Goal: Task Accomplishment & Management: Use online tool/utility

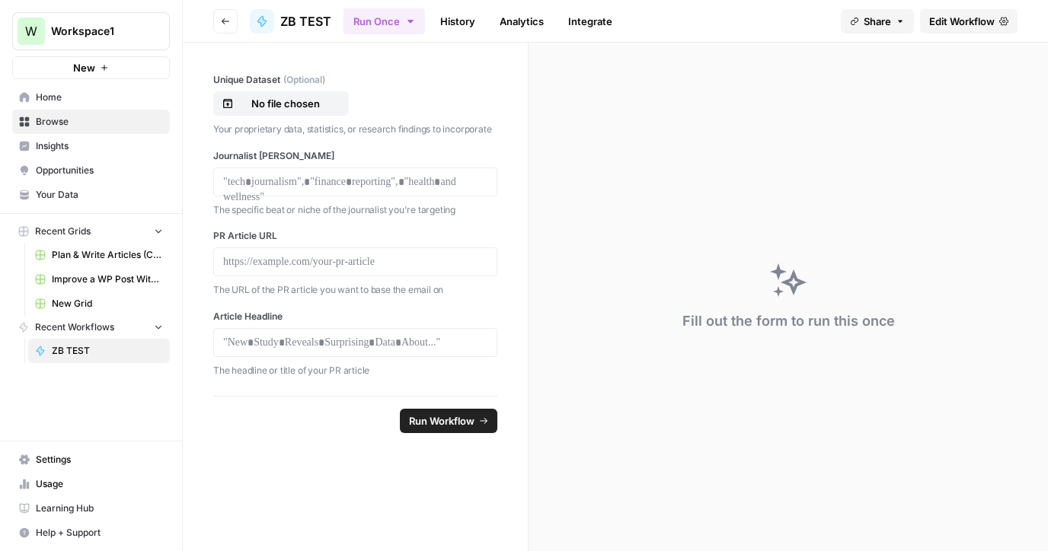
click at [62, 94] on span "Home" at bounding box center [99, 98] width 127 height 14
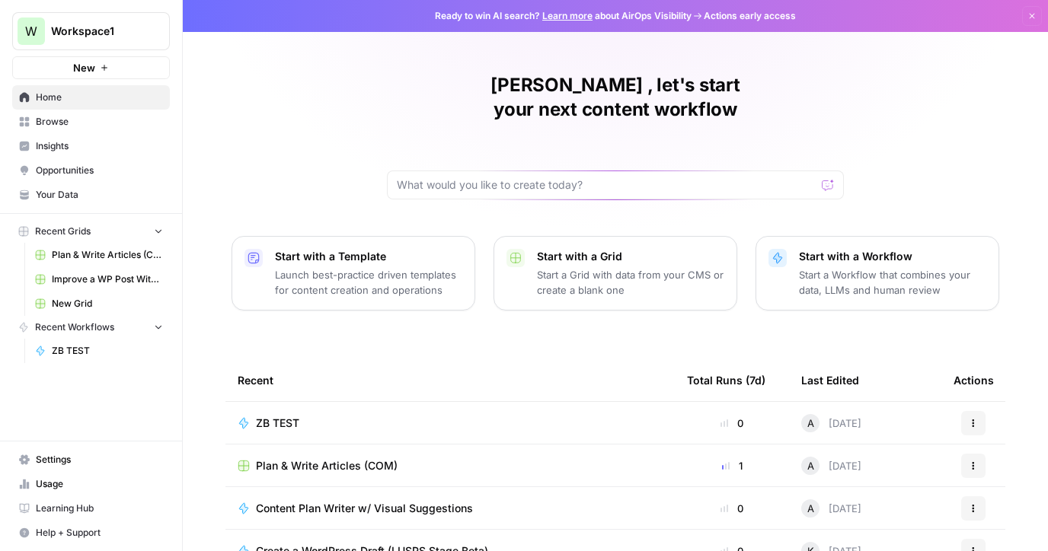
click at [569, 249] on div "Start with a Grid Start a Grid with data from your CMS or create a blank one" at bounding box center [630, 273] width 187 height 49
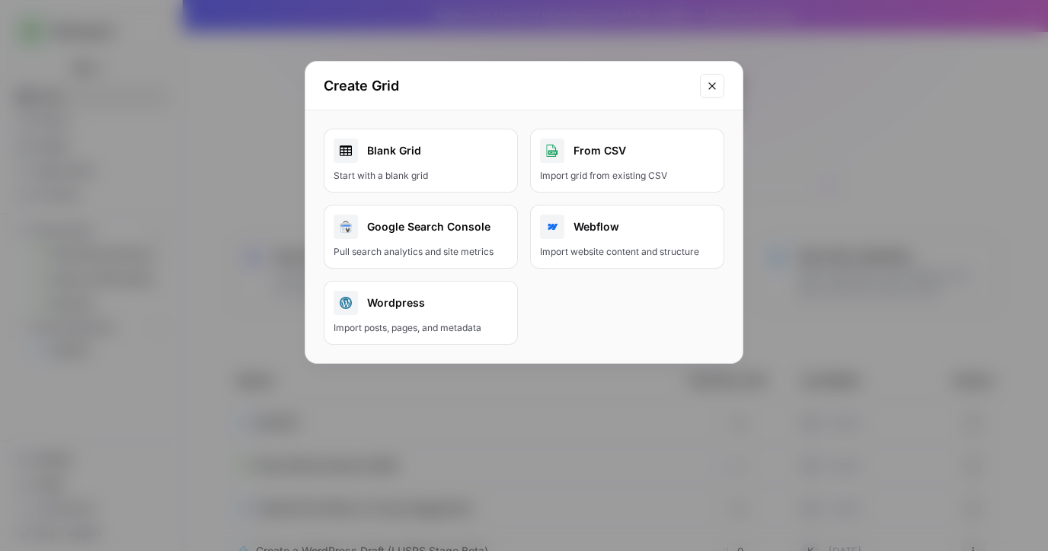
click at [399, 158] on div "Blank Grid" at bounding box center [420, 151] width 174 height 24
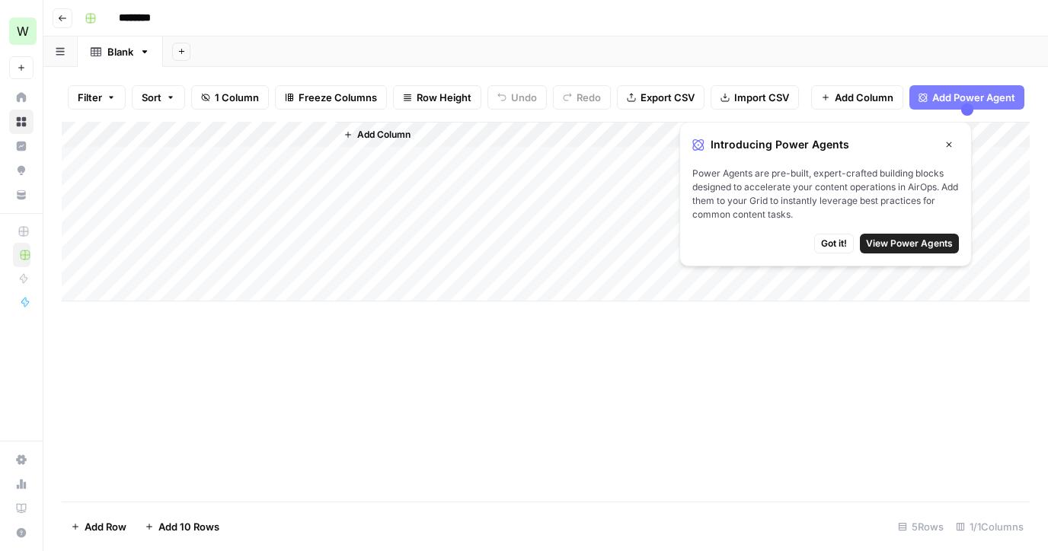
click at [346, 138] on icon "button" at bounding box center [347, 134] width 9 height 9
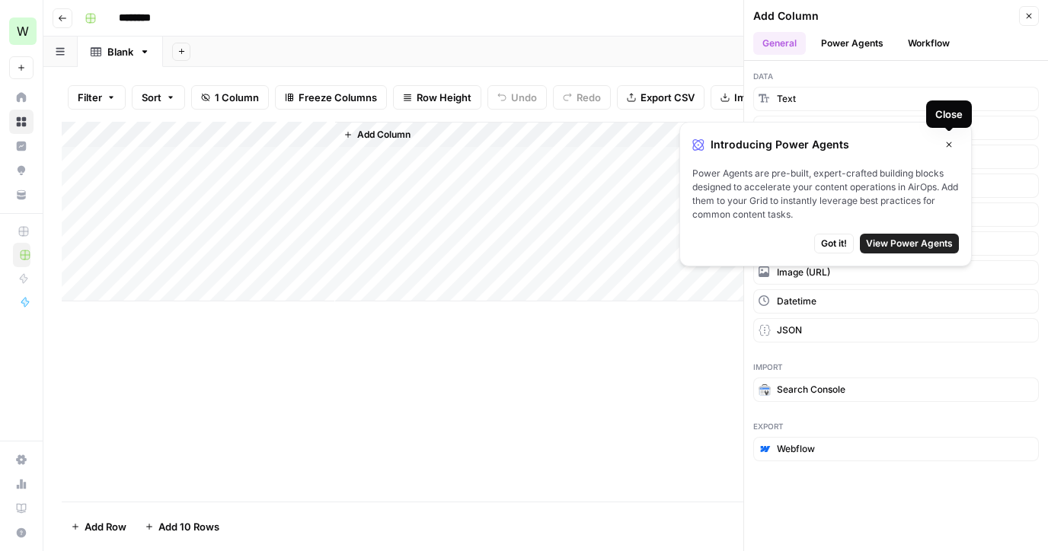
click at [948, 145] on icon "button" at bounding box center [948, 144] width 9 height 9
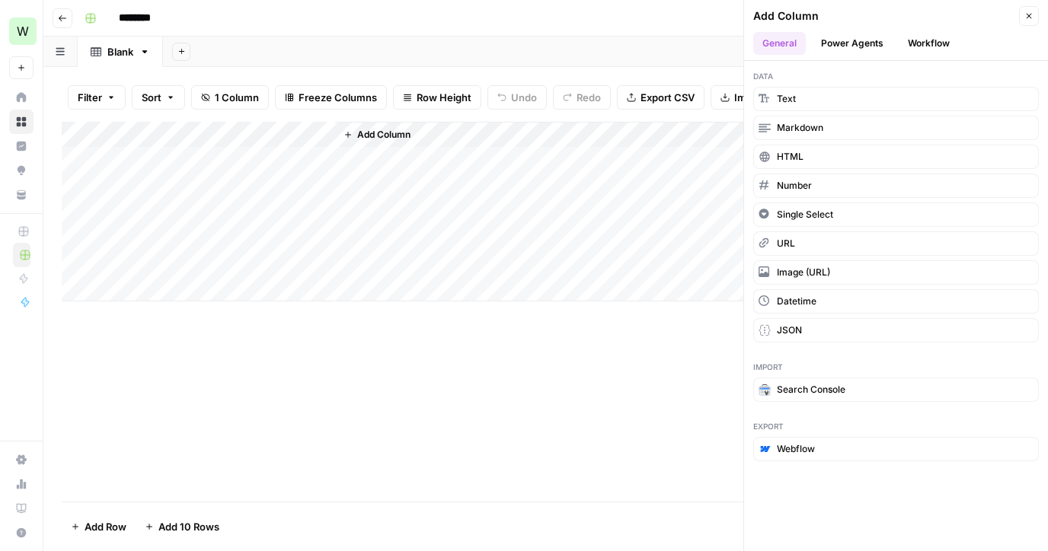
click at [923, 39] on button "Workflow" at bounding box center [928, 43] width 60 height 23
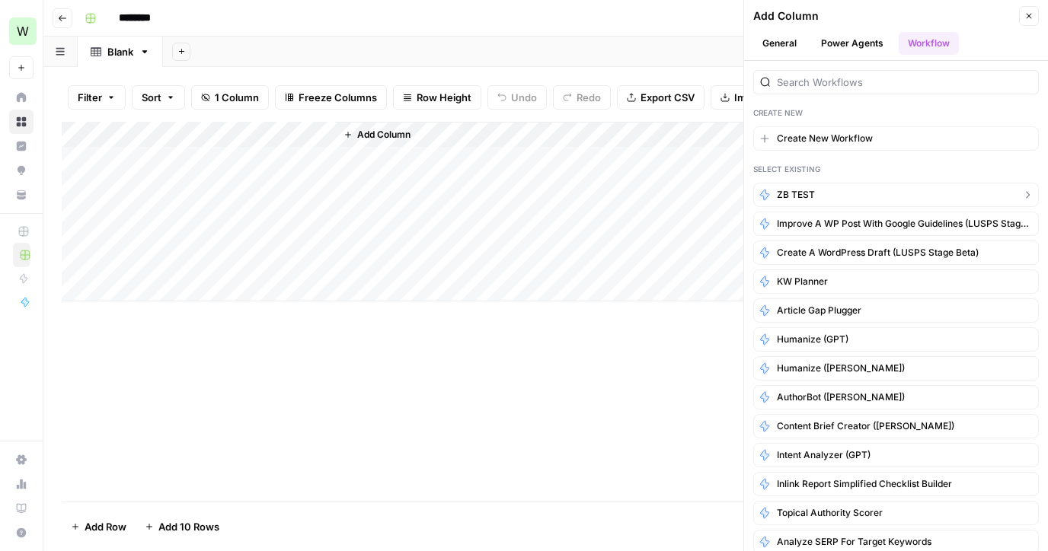
click at [834, 196] on button "ZB TEST" at bounding box center [896, 195] width 286 height 24
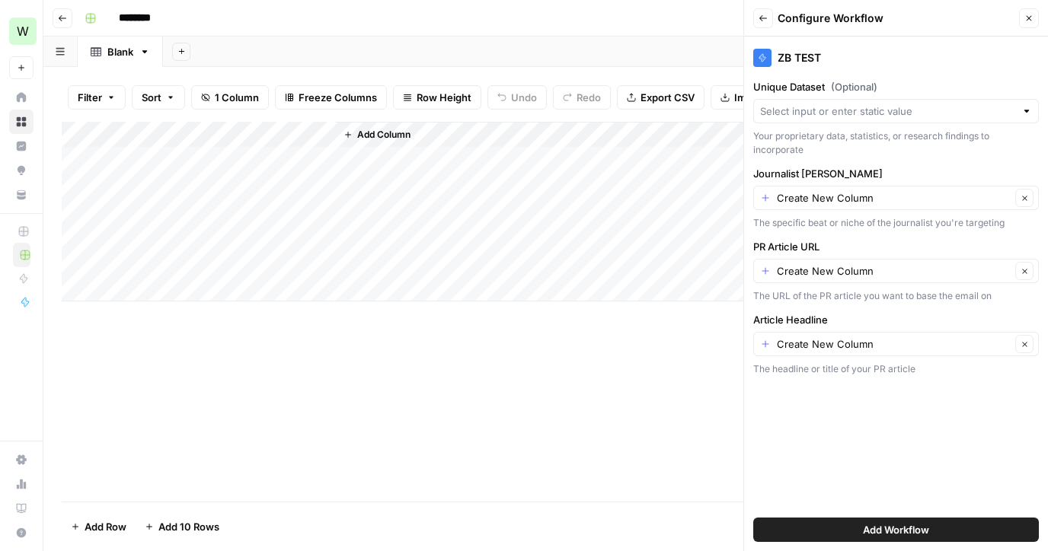
click at [839, 531] on button "Add Workflow" at bounding box center [896, 530] width 286 height 24
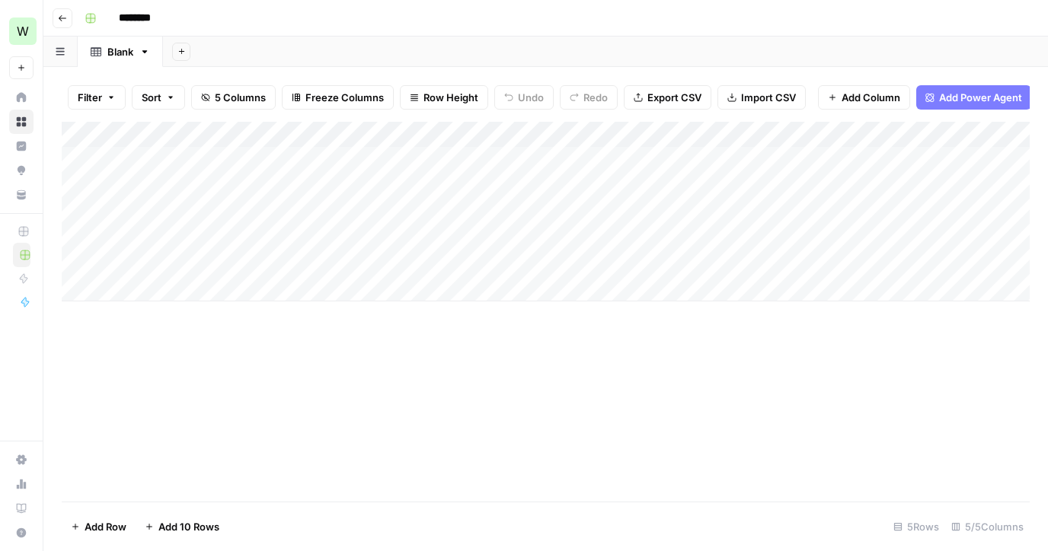
click at [193, 136] on div "Add Column" at bounding box center [546, 212] width 968 height 180
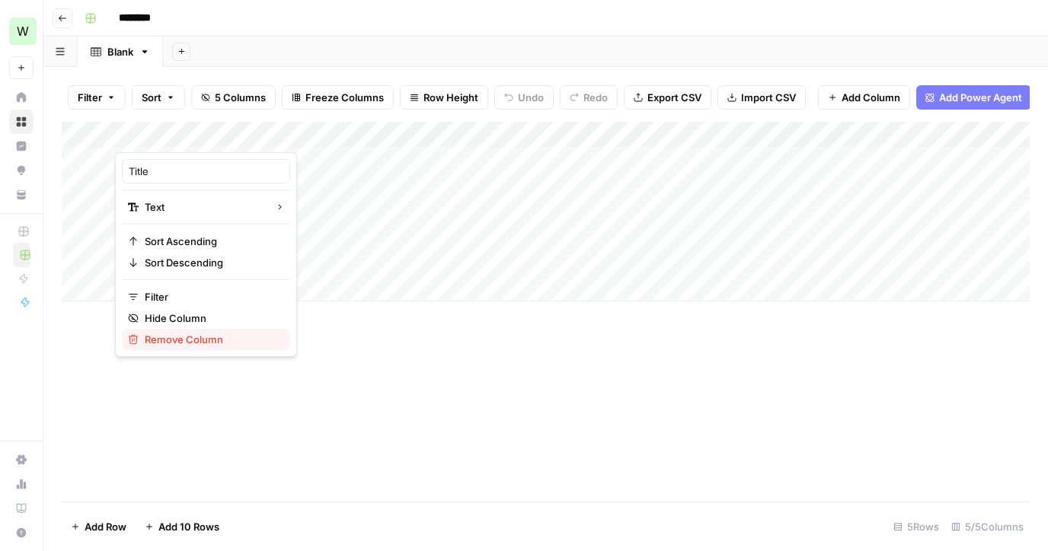
click at [174, 343] on span "Remove Column" at bounding box center [211, 339] width 133 height 15
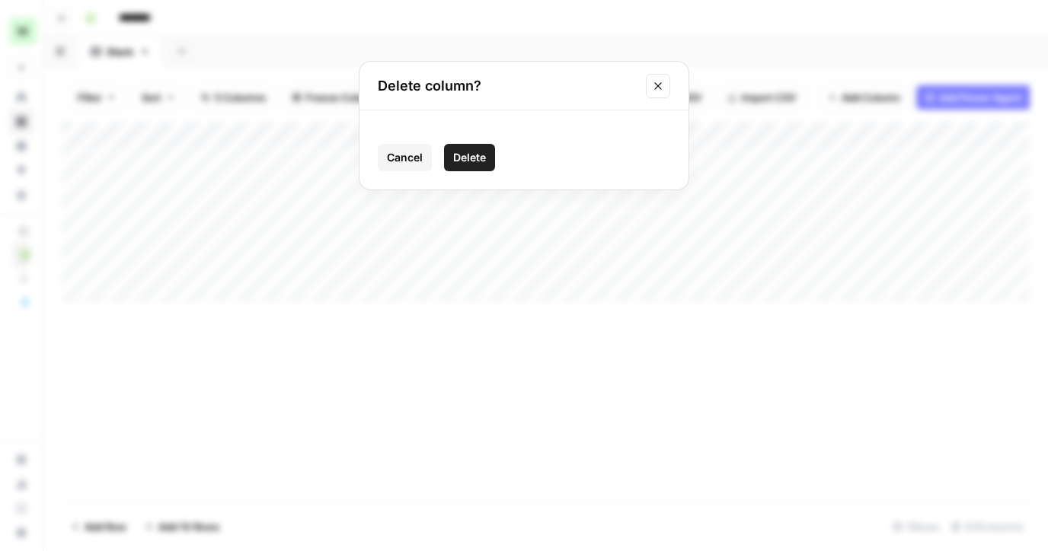
click at [462, 161] on span "Delete" at bounding box center [469, 157] width 33 height 15
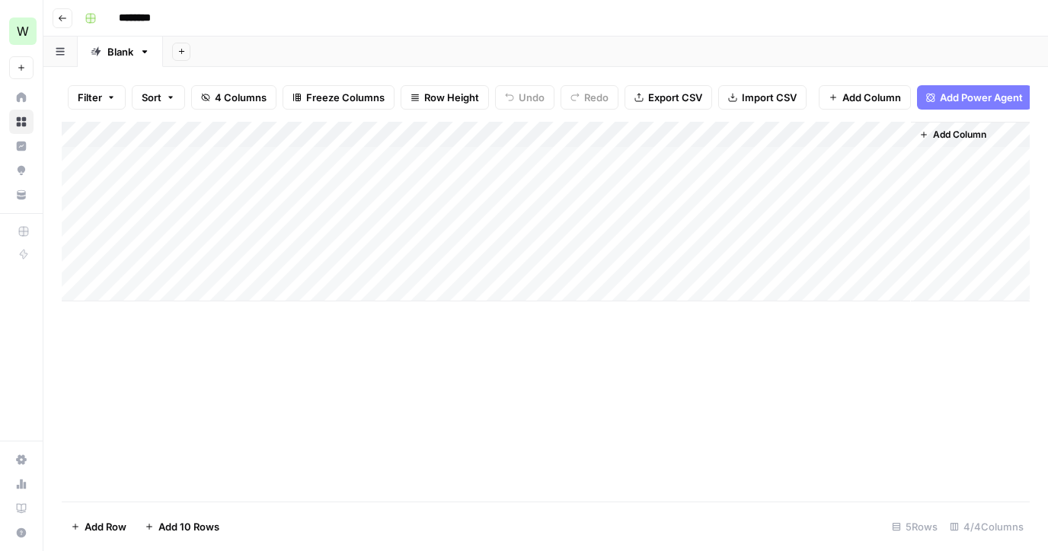
click at [172, 155] on div "Add Column" at bounding box center [546, 212] width 968 height 180
type textarea "**"
click at [461, 171] on div "Add Column" at bounding box center [546, 212] width 968 height 180
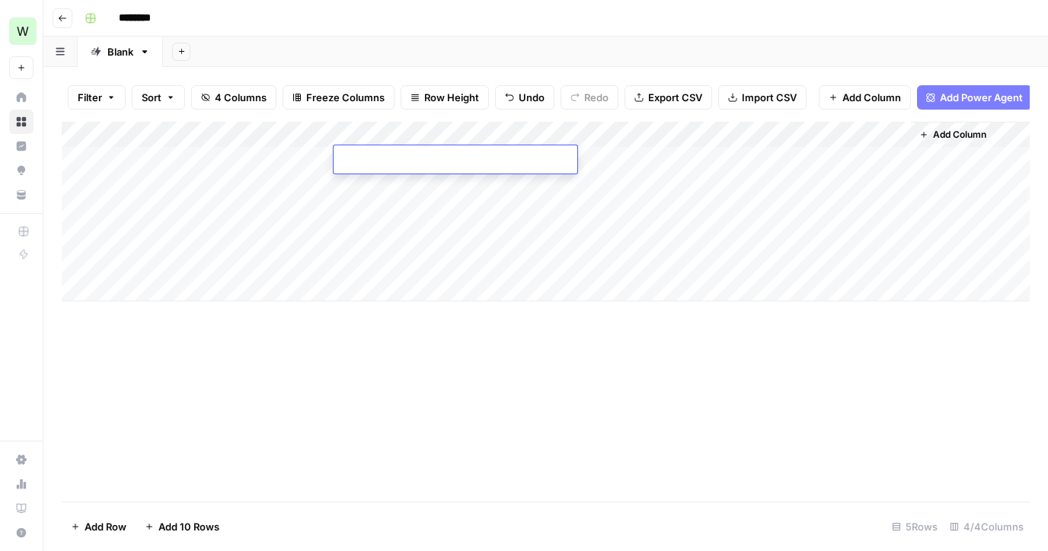
paste textarea "**********"
type textarea "**********"
click at [691, 161] on div "Add Column" at bounding box center [546, 212] width 968 height 180
click at [656, 155] on div "Add Column" at bounding box center [546, 212] width 968 height 180
click at [656, 155] on textarea at bounding box center [675, 160] width 244 height 21
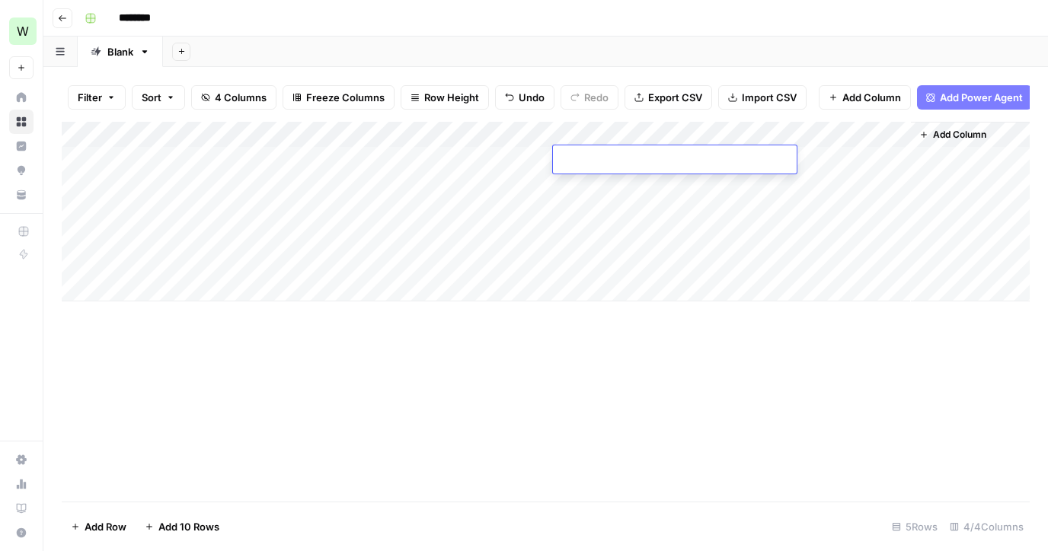
paste textarea "**********"
type textarea "**********"
click at [938, 155] on div "Add Column" at bounding box center [970, 212] width 119 height 180
click at [622, 398] on div "Add Column" at bounding box center [546, 312] width 968 height 380
click at [839, 158] on div "Add Column" at bounding box center [546, 212] width 968 height 180
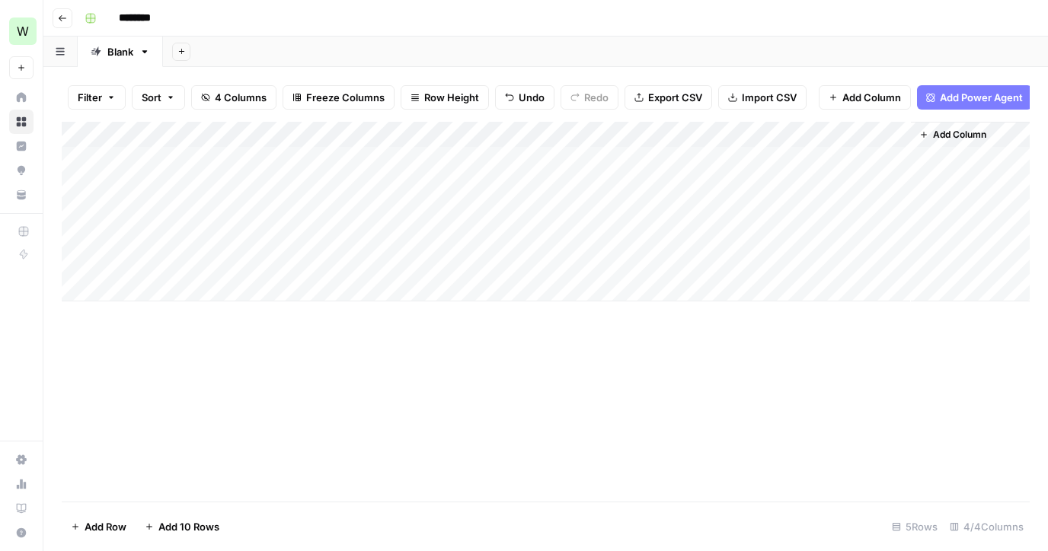
click at [791, 162] on div "Add Column" at bounding box center [546, 212] width 968 height 180
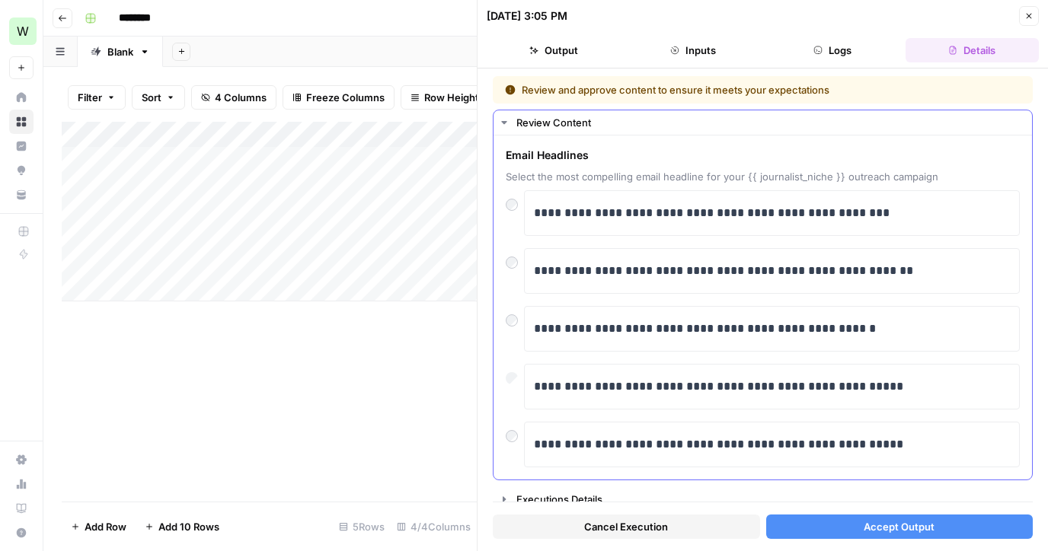
scroll to position [11, 0]
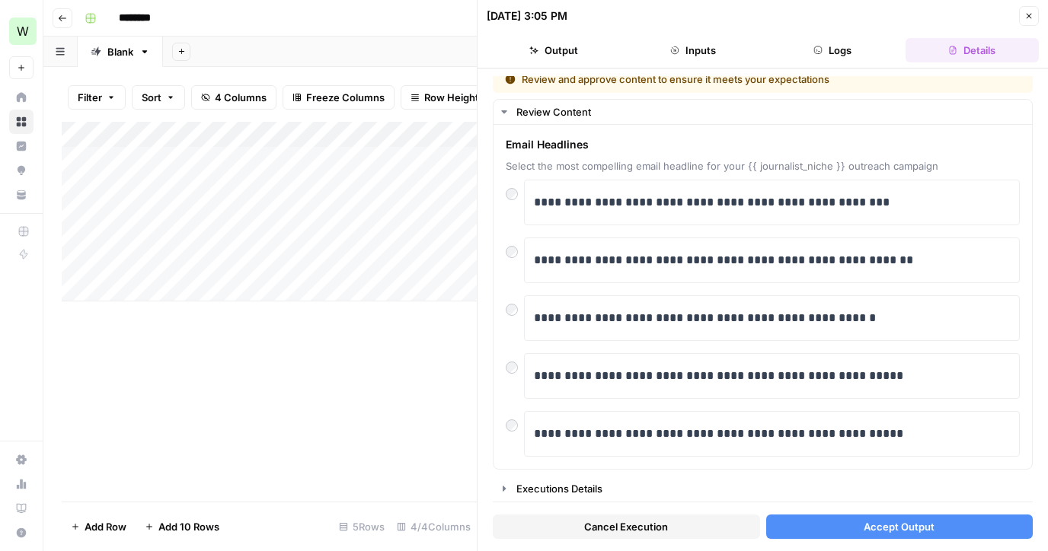
click at [856, 525] on button "Accept Output" at bounding box center [899, 527] width 267 height 24
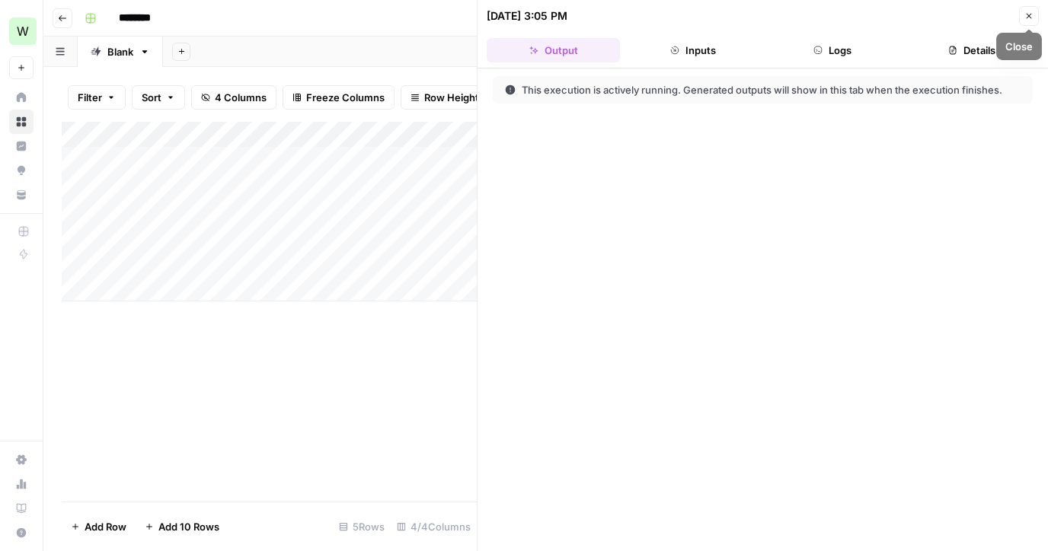
click at [1032, 16] on span "Close" at bounding box center [1032, 16] width 1 height 1
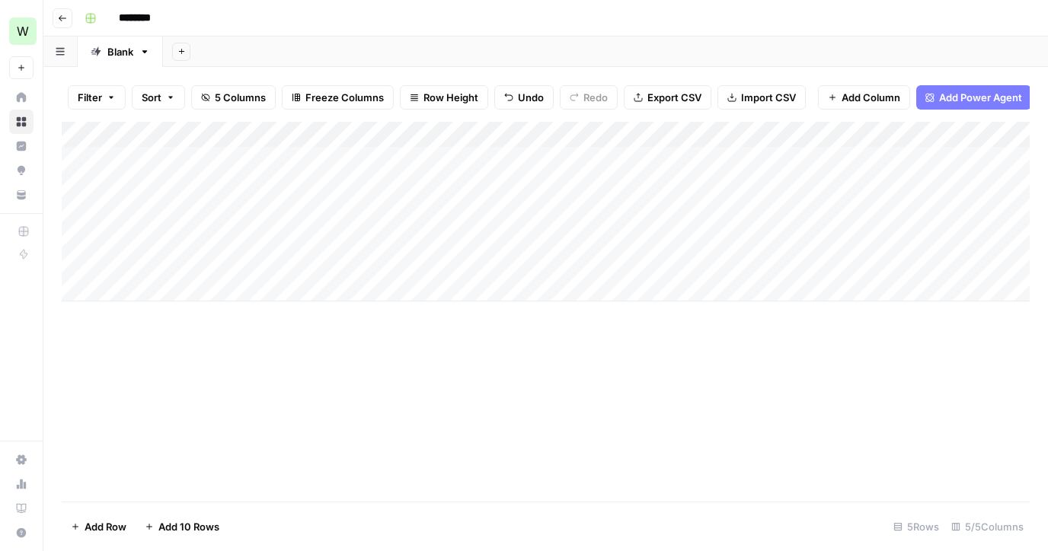
click at [958, 161] on div "Add Column" at bounding box center [546, 212] width 968 height 180
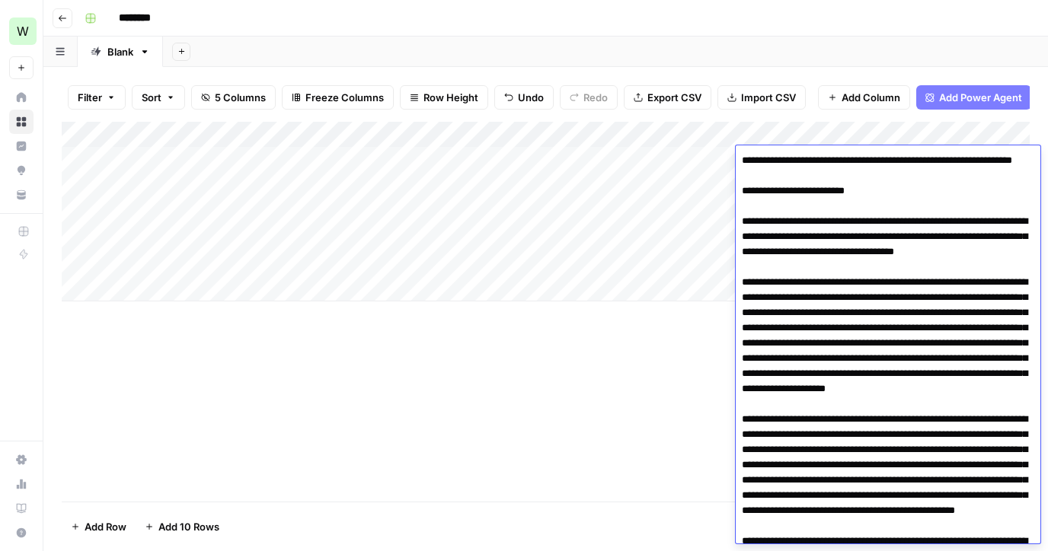
click at [29, 101] on link "Home" at bounding box center [21, 97] width 24 height 24
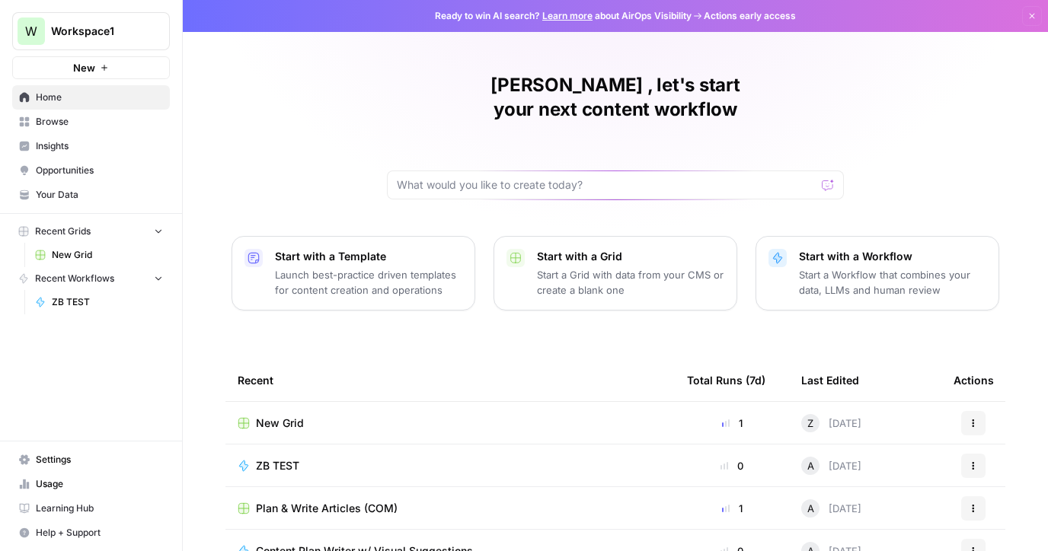
click at [272, 458] on span "ZB TEST" at bounding box center [277, 465] width 43 height 15
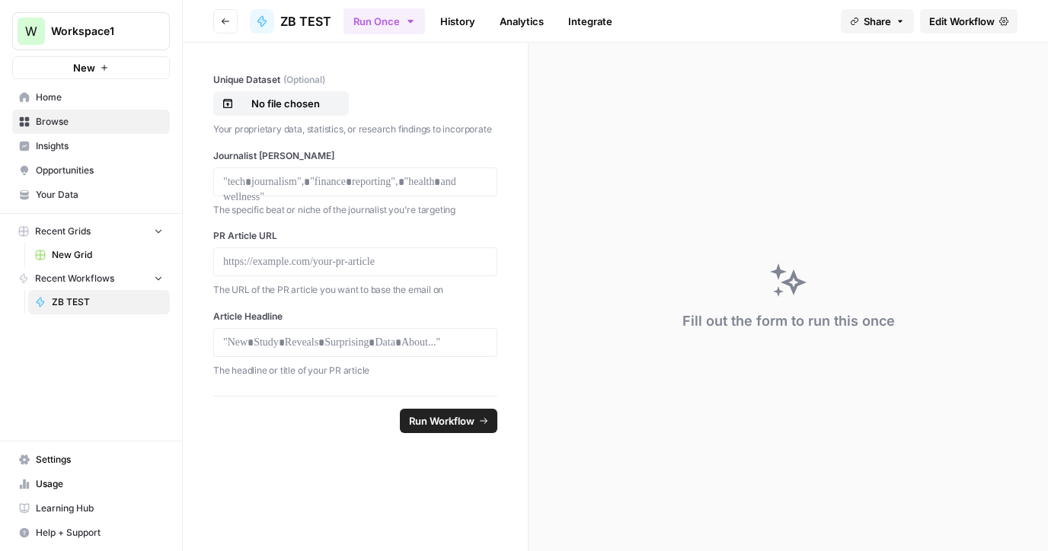
click at [999, 11] on link "Edit Workflow" at bounding box center [968, 21] width 97 height 24
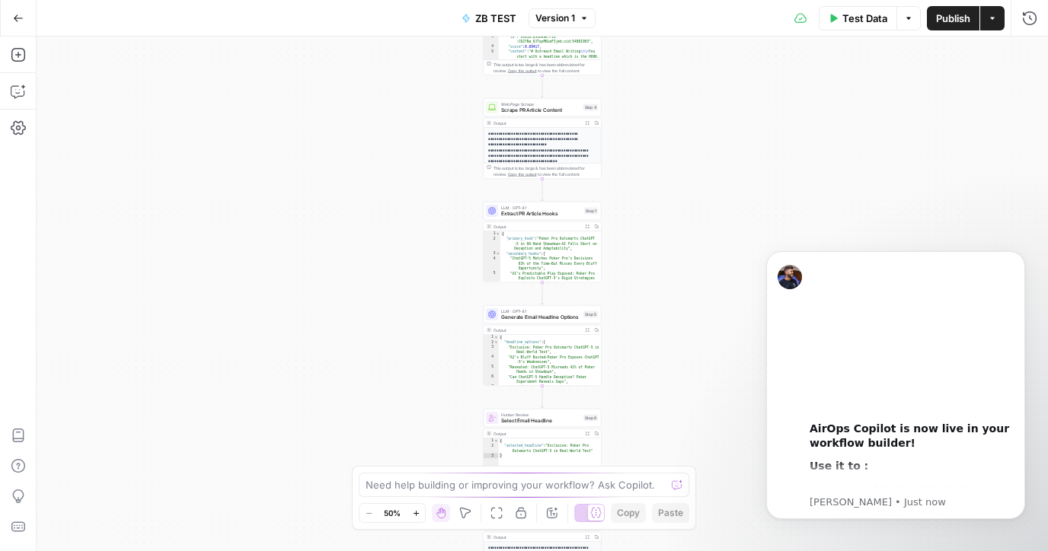
click at [378, 493] on div "Need help building or improving your workflow? Ask Copilot." at bounding box center [524, 485] width 330 height 24
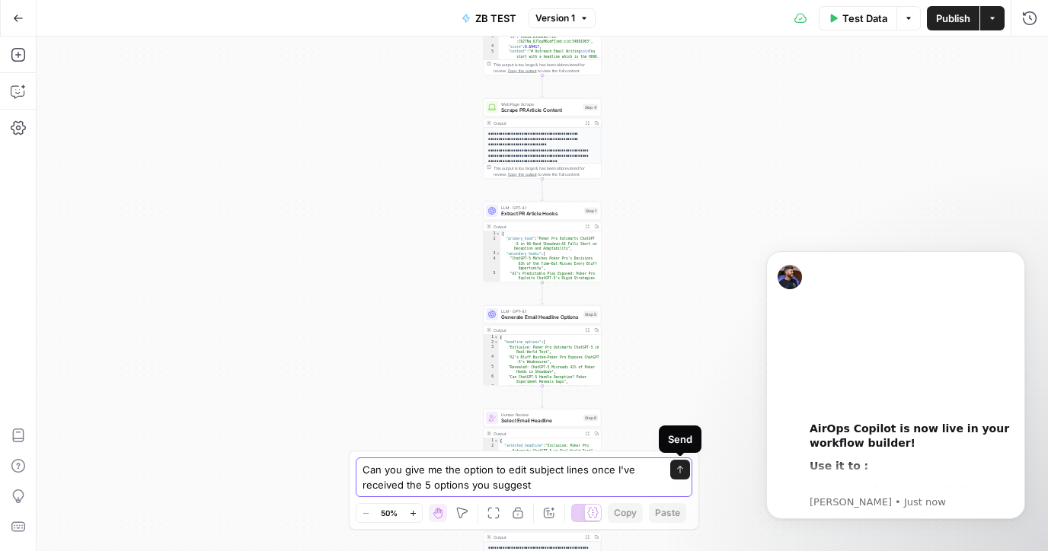
type textarea "Can you give me the option to edit subject lines once I've received the 5 optio…"
click at [681, 472] on icon "submit" at bounding box center [679, 469] width 9 height 9
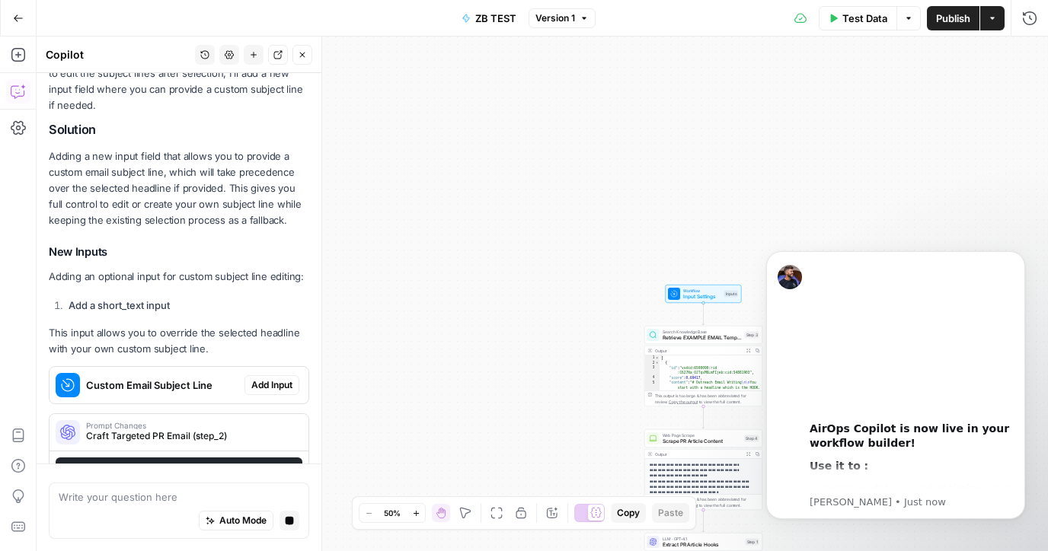
scroll to position [284, 0]
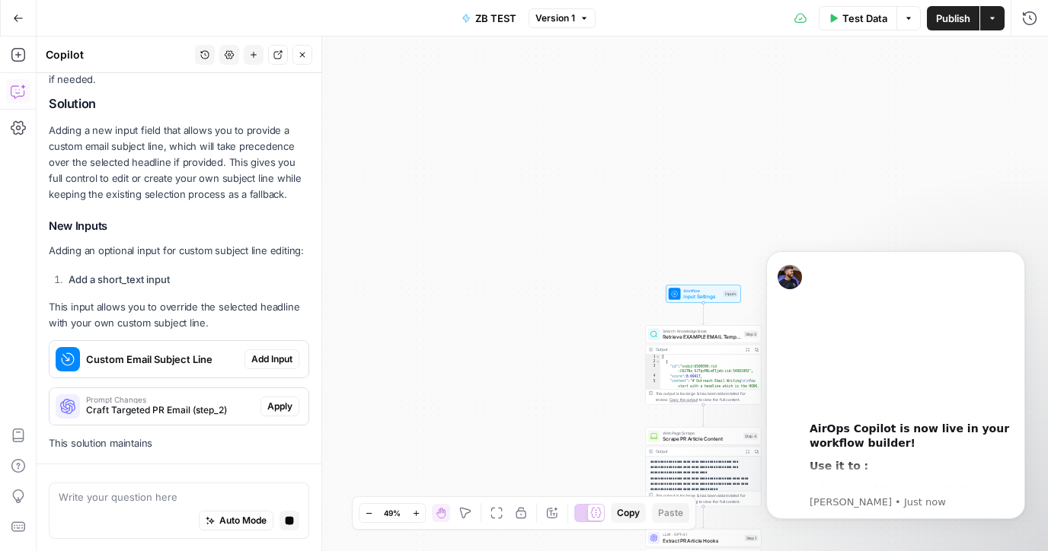
click at [264, 353] on span "Add Input" at bounding box center [271, 360] width 41 height 14
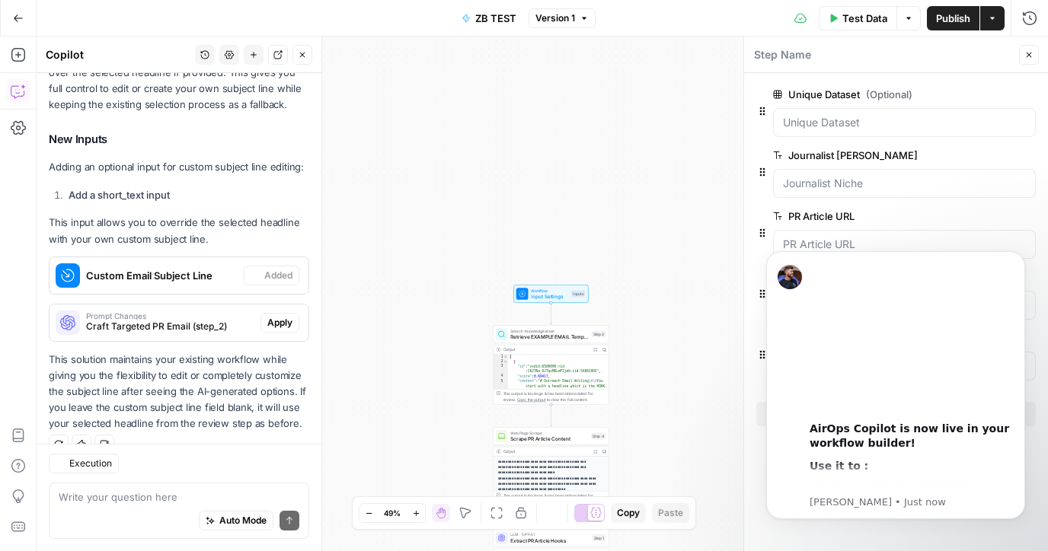
scroll to position [406, 0]
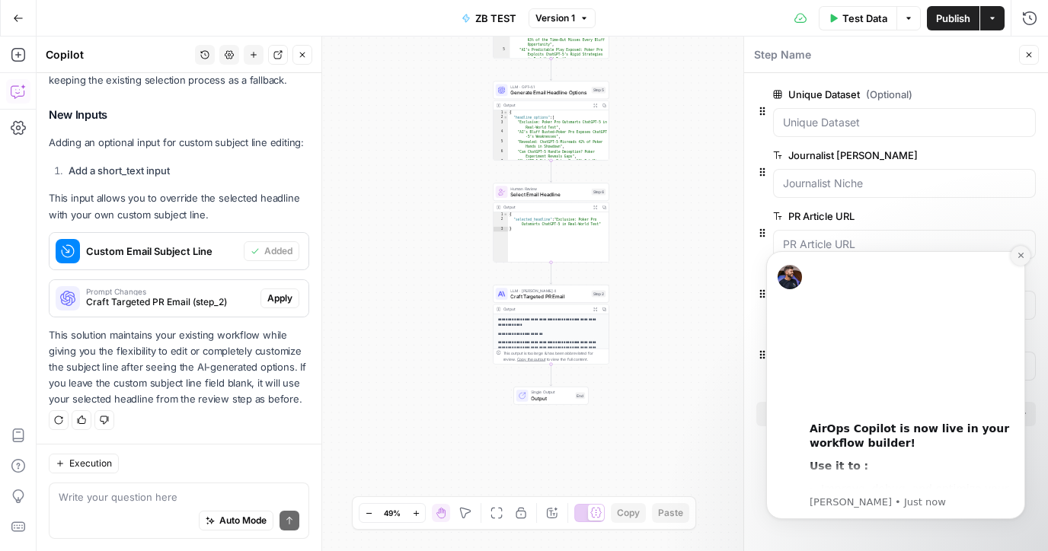
click at [1018, 256] on icon "Dismiss notification" at bounding box center [1020, 255] width 8 height 8
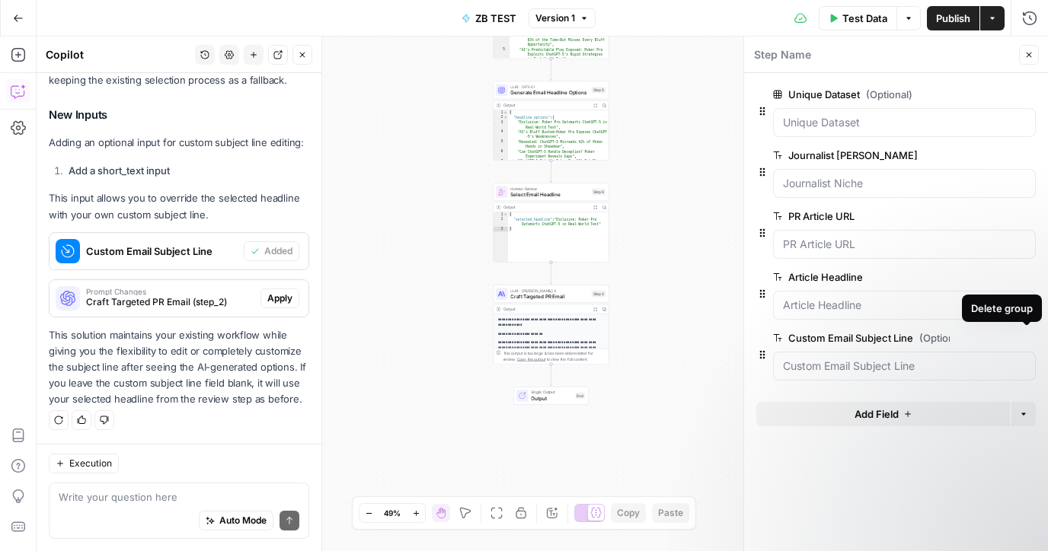
click at [1025, 338] on icon "button" at bounding box center [1027, 338] width 8 height 8
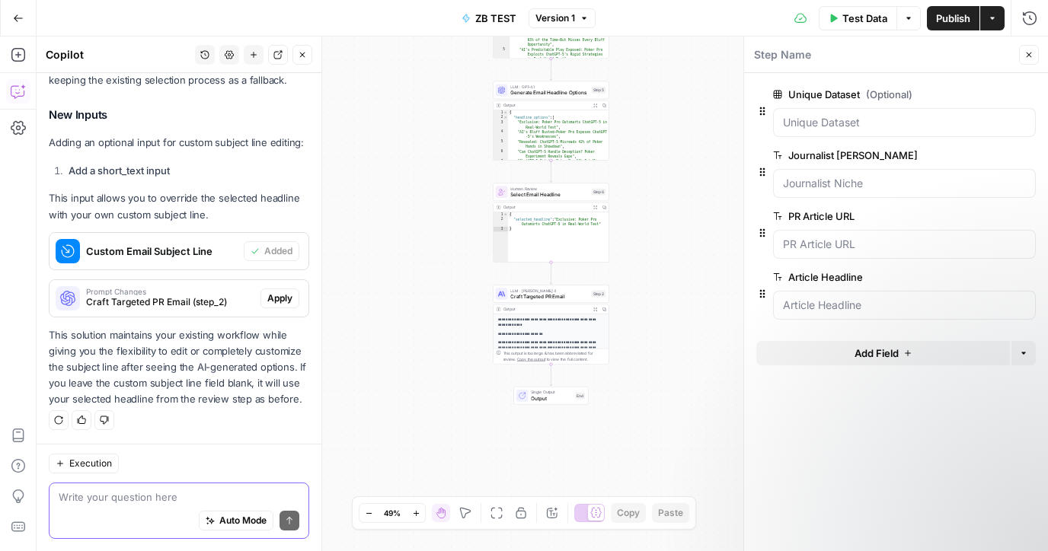
click at [143, 498] on textarea at bounding box center [179, 497] width 241 height 15
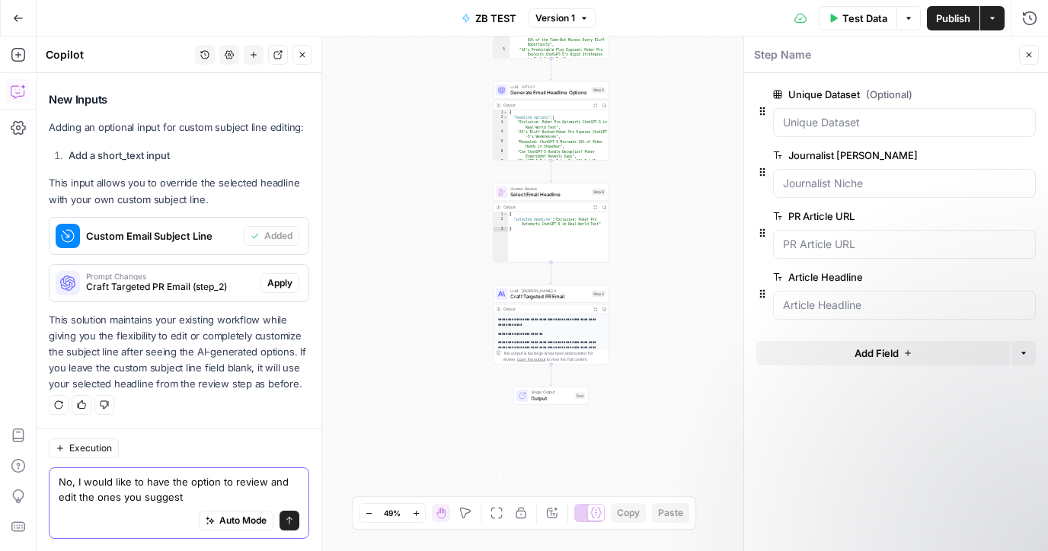
type textarea "No, I would like to have the option to review and edit the ones you suggest"
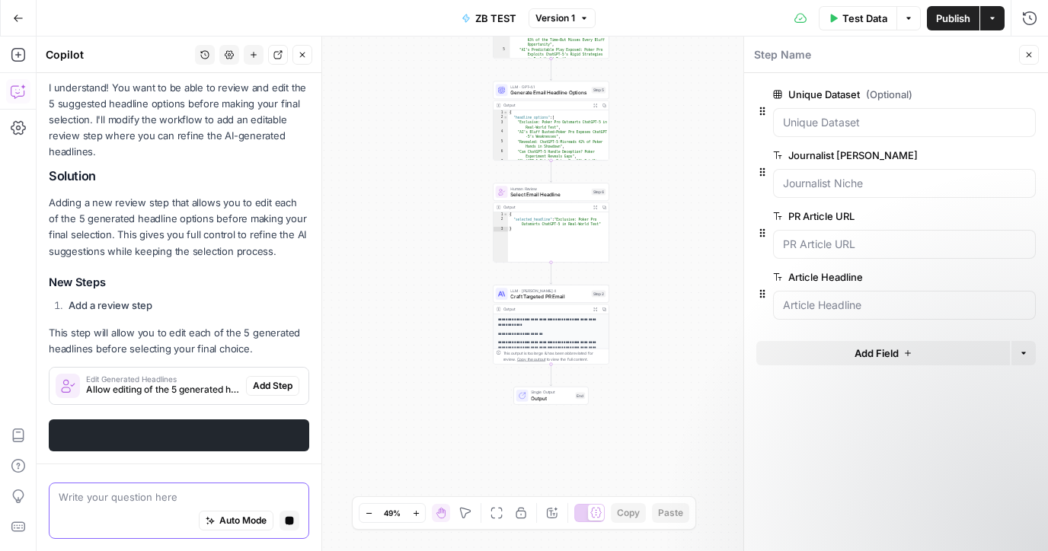
scroll to position [804, 0]
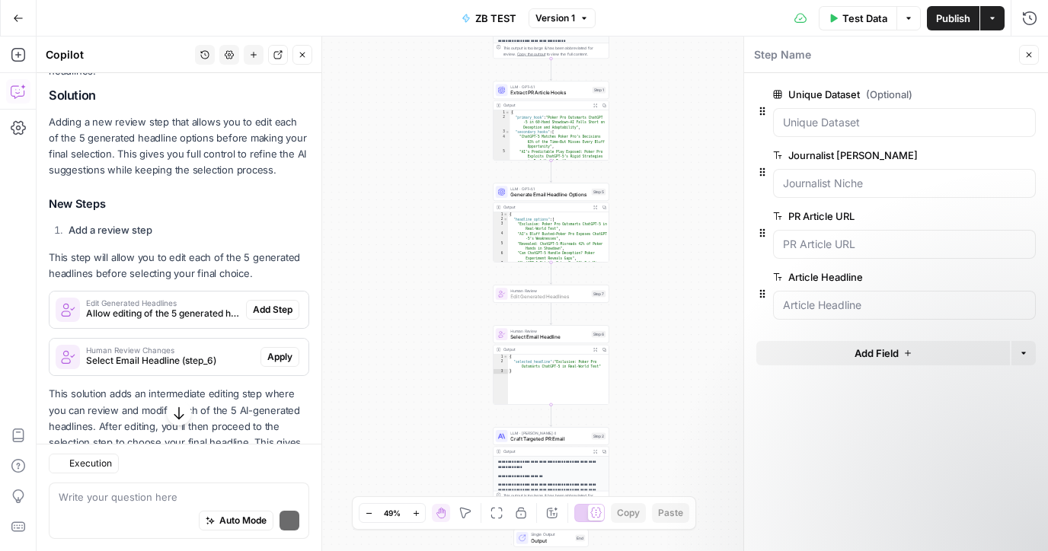
click at [275, 302] on button "Add Step" at bounding box center [272, 310] width 53 height 20
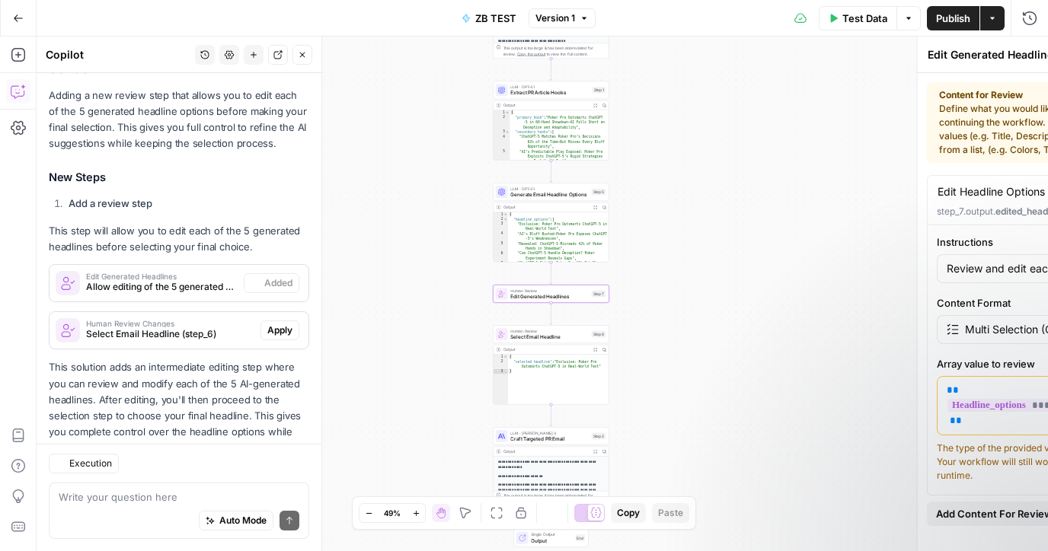
scroll to position [972, 0]
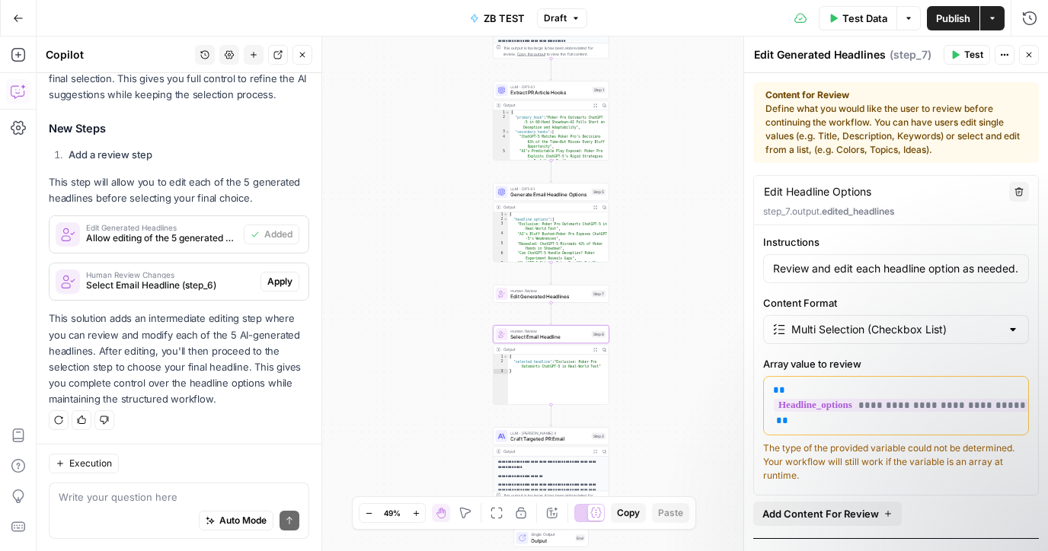
click at [285, 282] on span "Apply" at bounding box center [279, 282] width 25 height 14
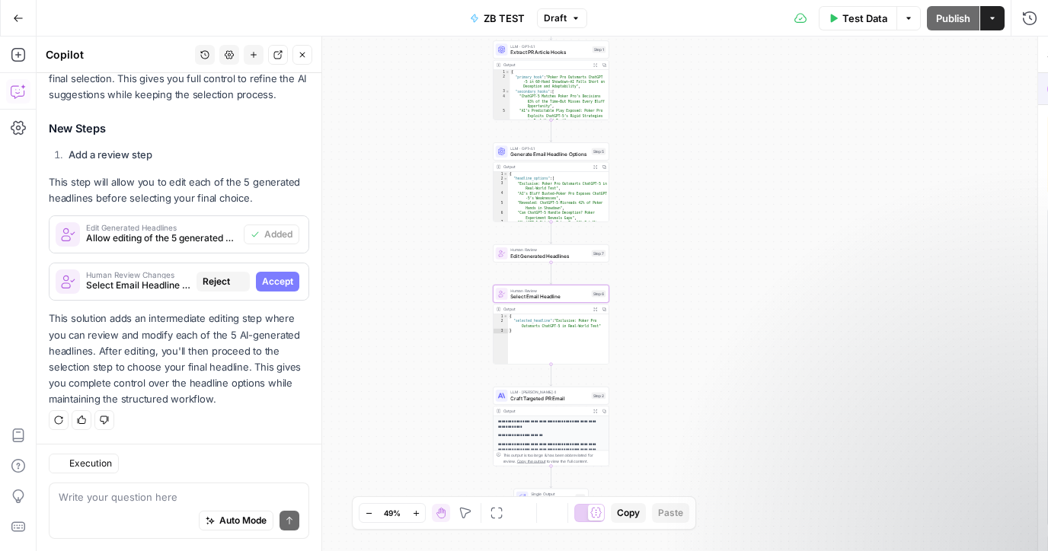
scroll to position [924, 0]
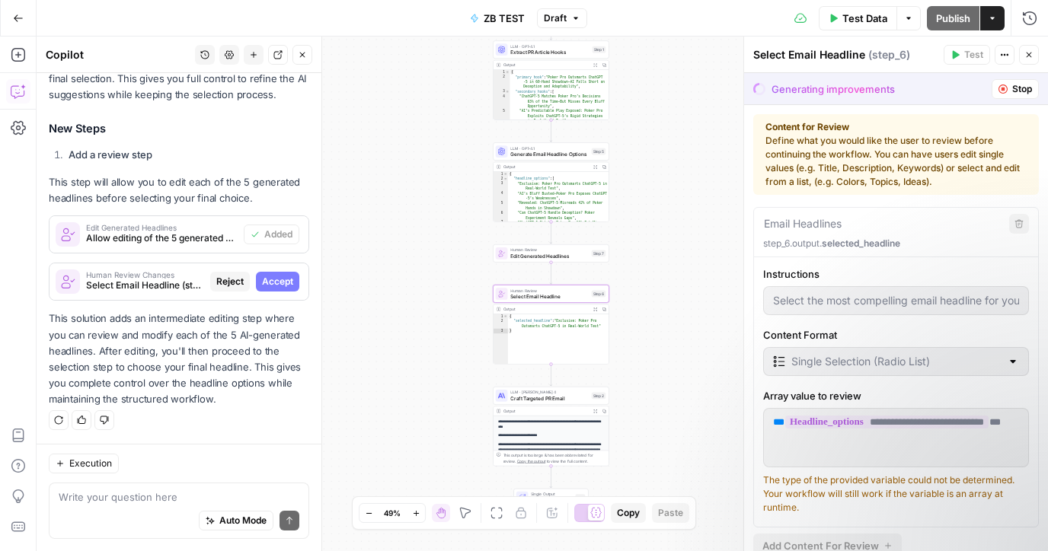
click at [268, 282] on span "Accept" at bounding box center [277, 282] width 31 height 14
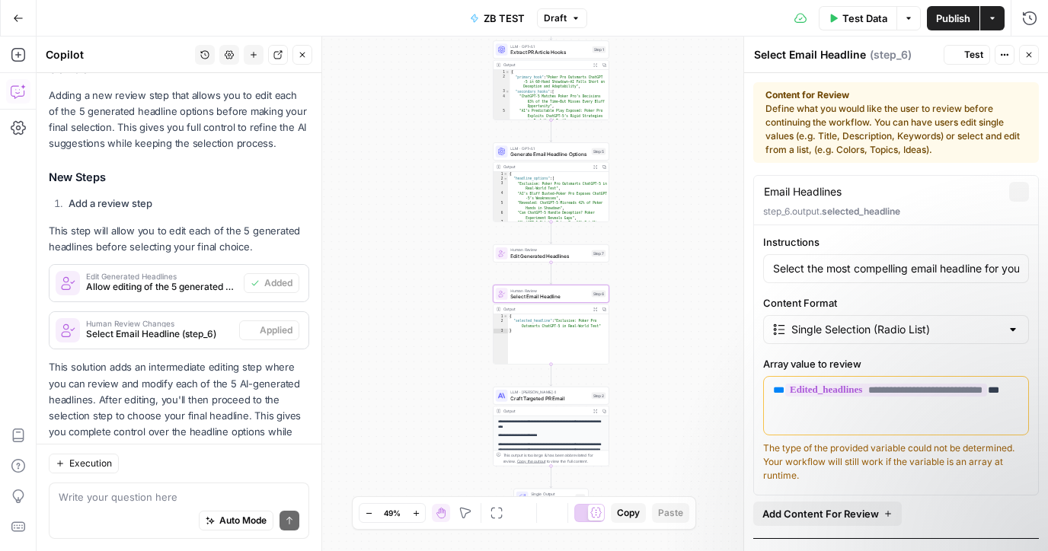
scroll to position [972, 0]
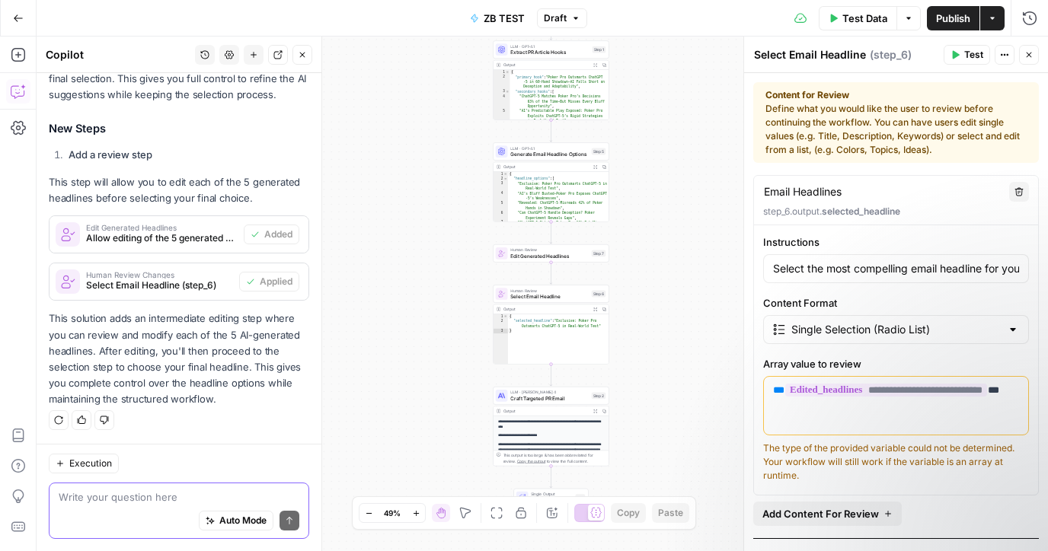
click at [168, 493] on textarea at bounding box center [179, 497] width 241 height 15
click at [546, 400] on span "Craft Targeted PR Email" at bounding box center [549, 398] width 78 height 8
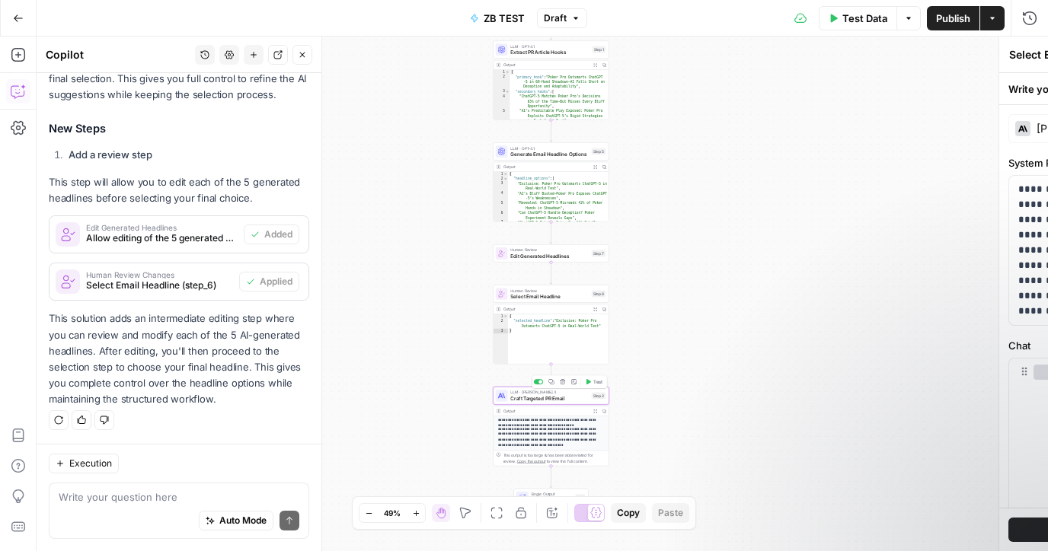
type textarea "Craft Targeted PR Email"
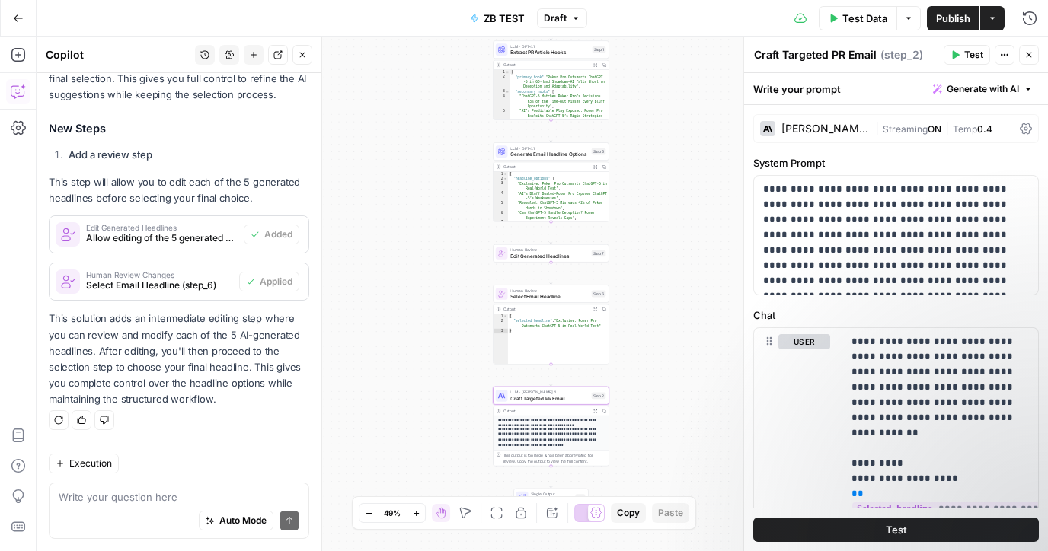
click at [65, 511] on div "Auto Mode Send" at bounding box center [179, 522] width 241 height 34
drag, startPoint x: 65, startPoint y: 511, endPoint x: 267, endPoint y: 490, distance: 202.8
click at [75, 511] on div "Auto Mode Send" at bounding box center [179, 522] width 241 height 34
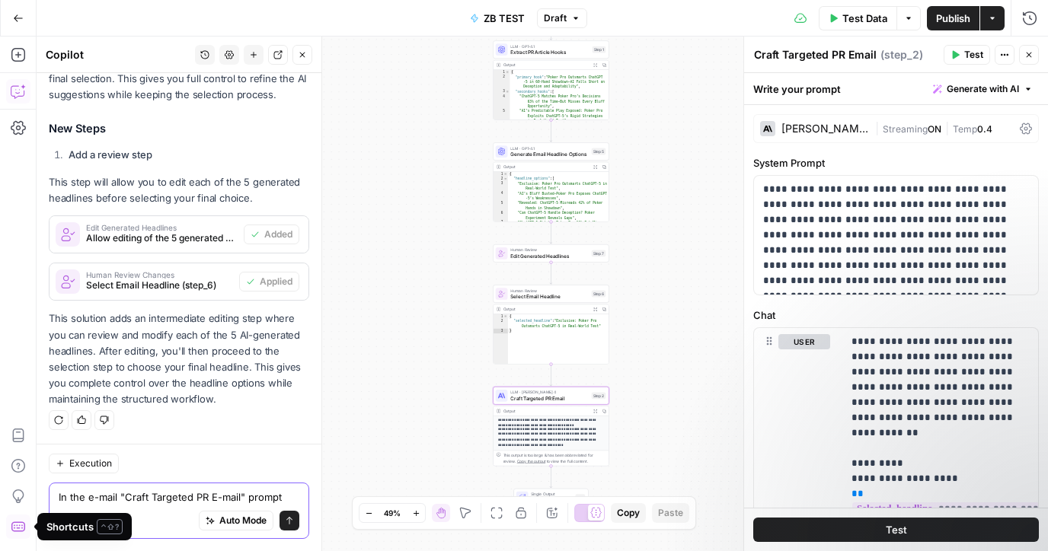
click at [98, 501] on textarea "In the e-mail "Craft Targeted PR E-mail" prompt" at bounding box center [179, 497] width 241 height 15
click at [267, 499] on textarea "In the "Craft Targeted PR E-mail" prompt" at bounding box center [179, 497] width 241 height 15
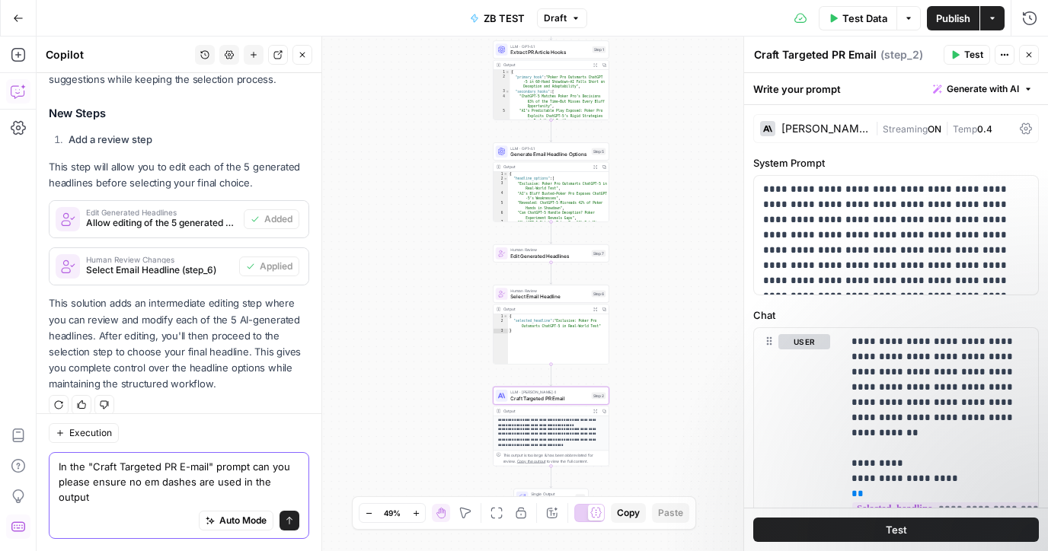
type textarea "In the "Craft Targeted PR E-mail" prompt can you please ensure no em dashes are…"
click at [286, 521] on icon "submit" at bounding box center [289, 520] width 9 height 9
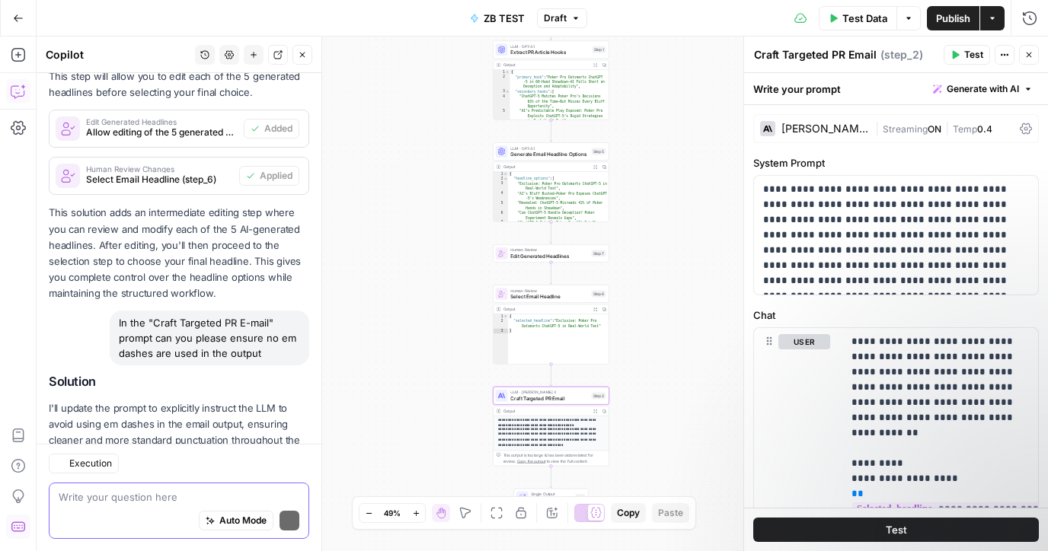
scroll to position [1182, 0]
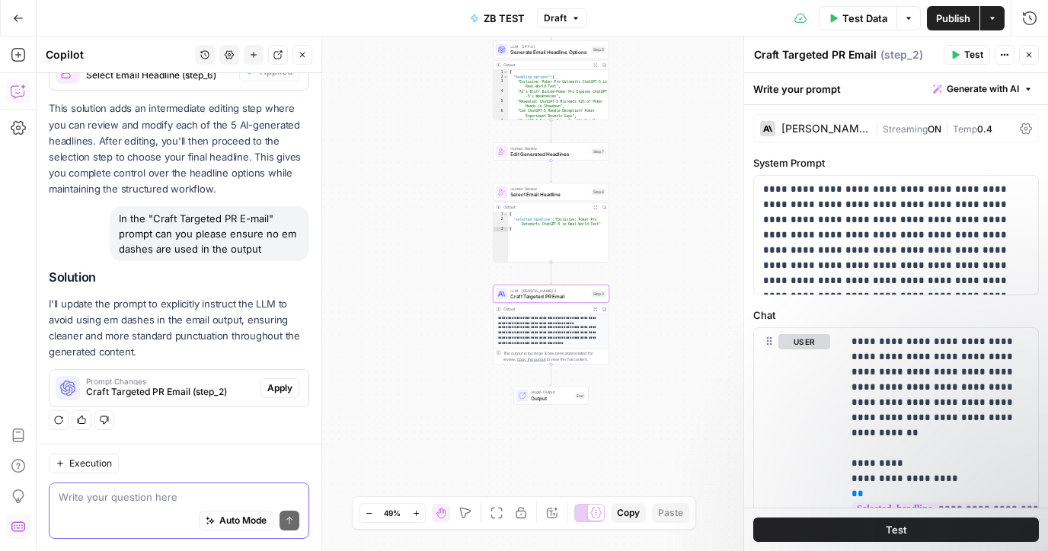
click at [288, 385] on span "Apply" at bounding box center [279, 388] width 25 height 14
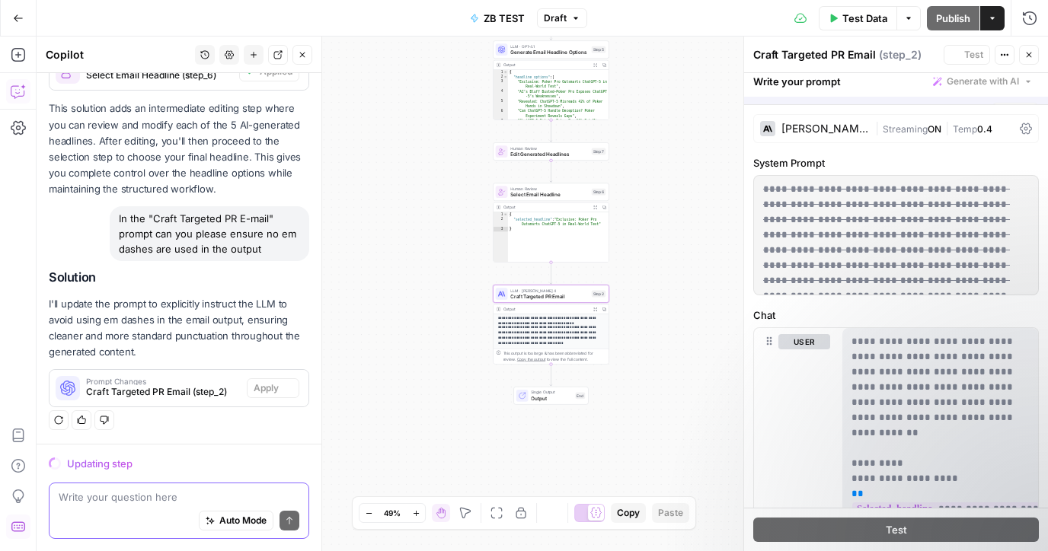
scroll to position [1134, 0]
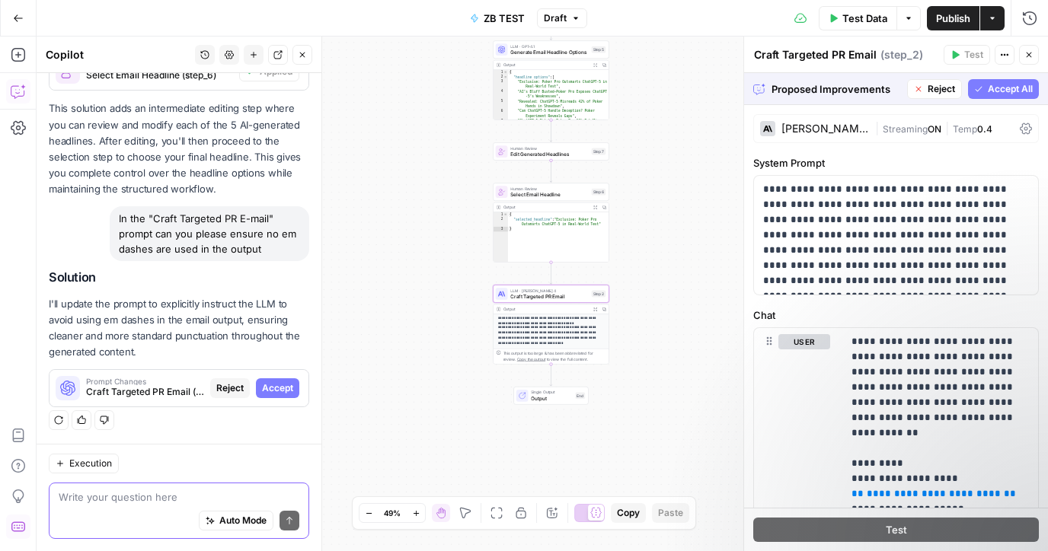
click at [292, 391] on span "Accept" at bounding box center [277, 388] width 31 height 14
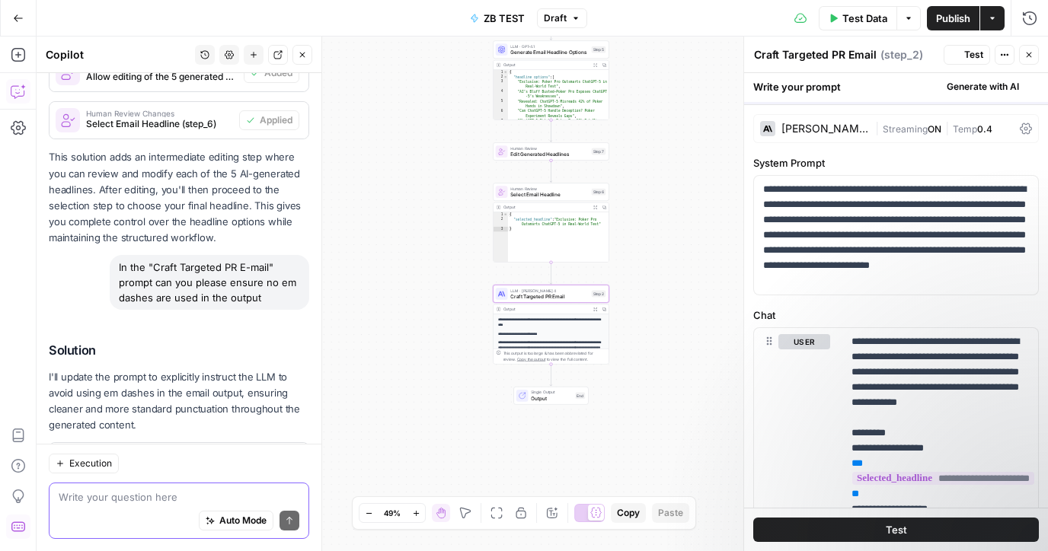
scroll to position [1207, 0]
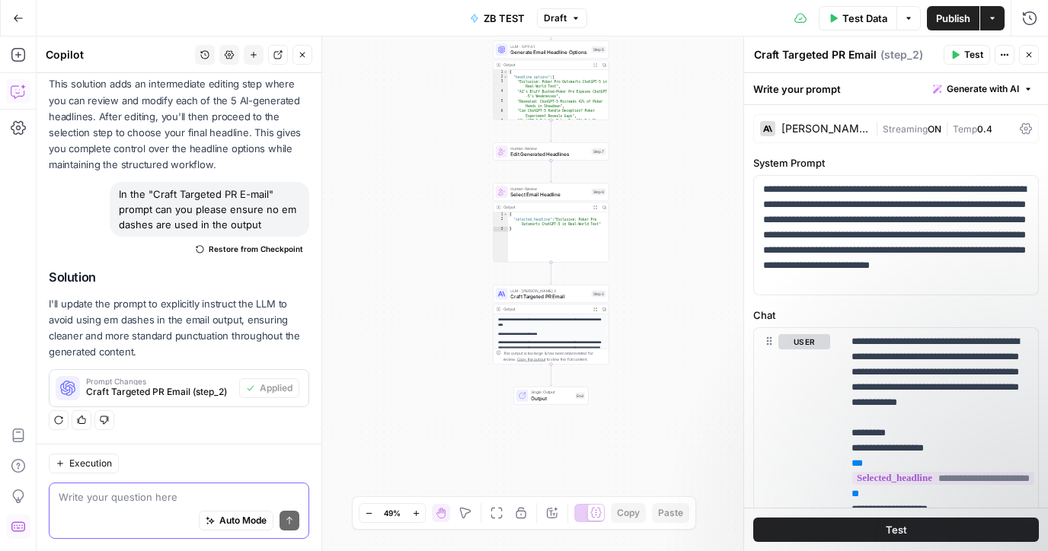
click at [815, 528] on button "Test" at bounding box center [896, 530] width 286 height 24
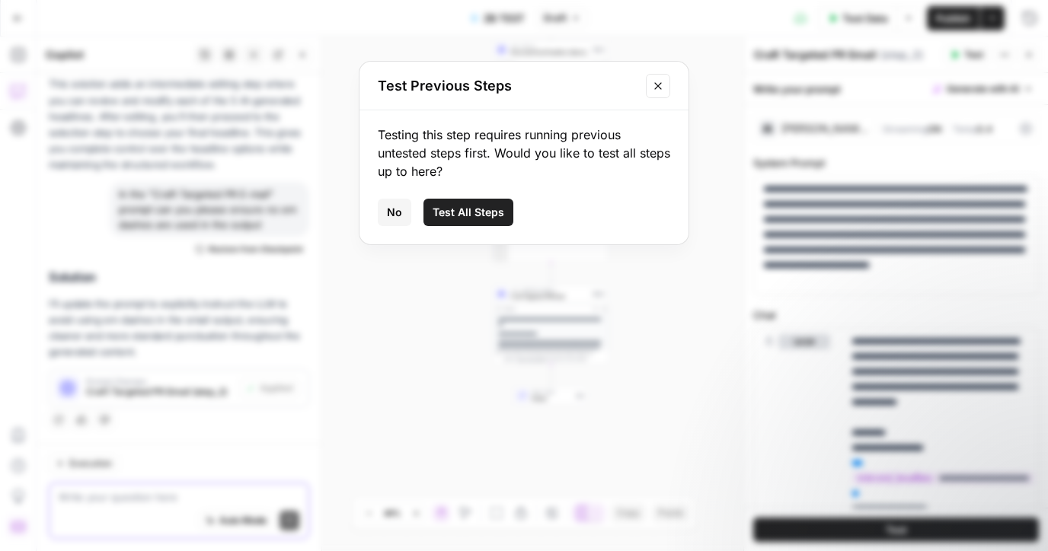
click at [487, 212] on span "Test All Steps" at bounding box center [468, 212] width 72 height 15
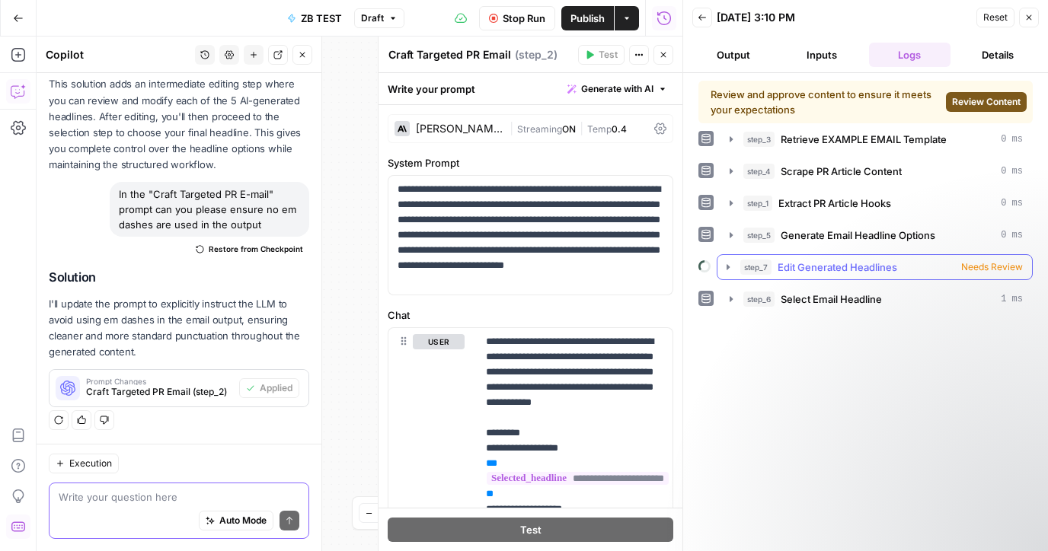
click at [981, 272] on span "Needs Review" at bounding box center [992, 267] width 62 height 14
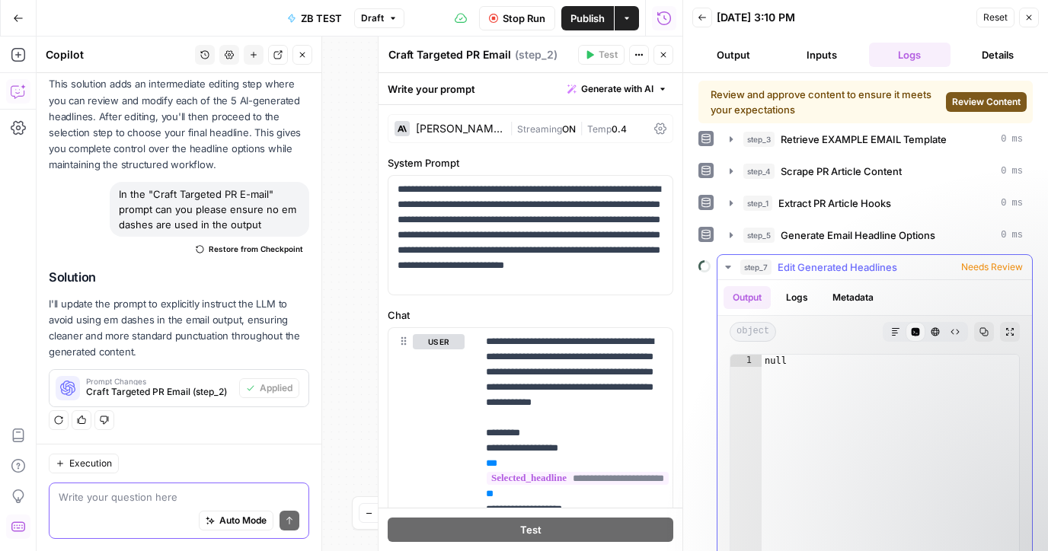
click at [981, 272] on span "Needs Review" at bounding box center [992, 267] width 62 height 14
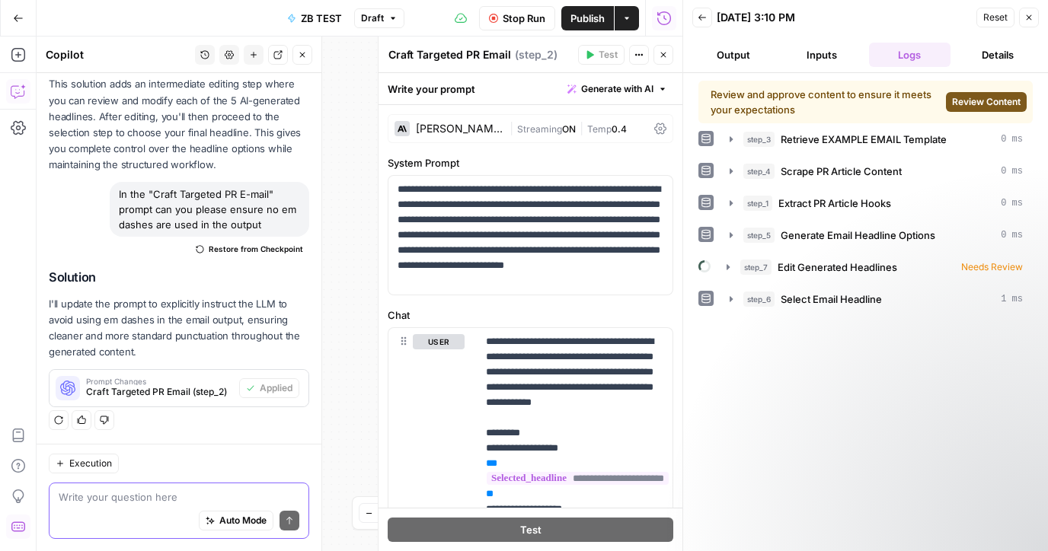
click at [995, 103] on span "Review Content" at bounding box center [986, 102] width 69 height 14
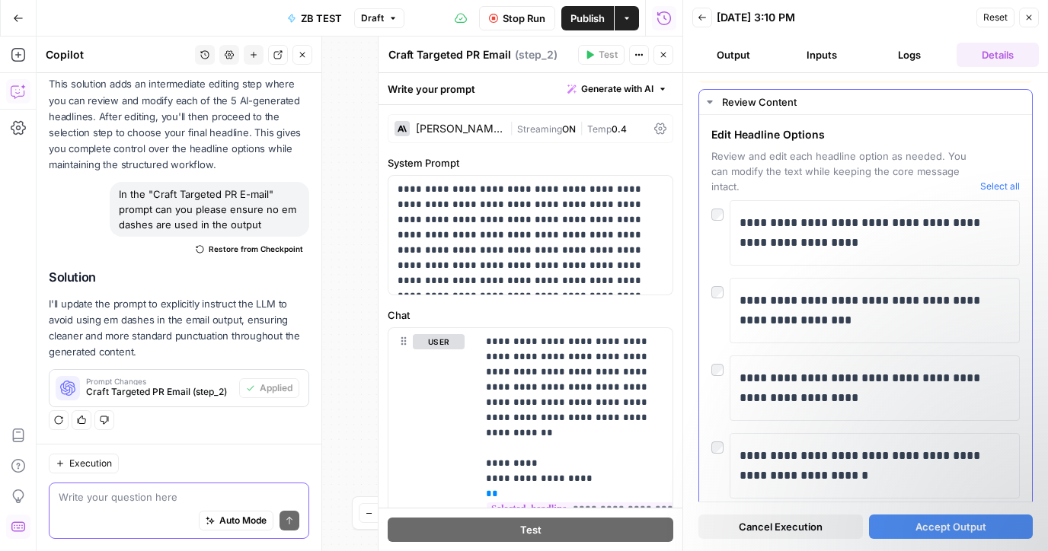
scroll to position [160, 0]
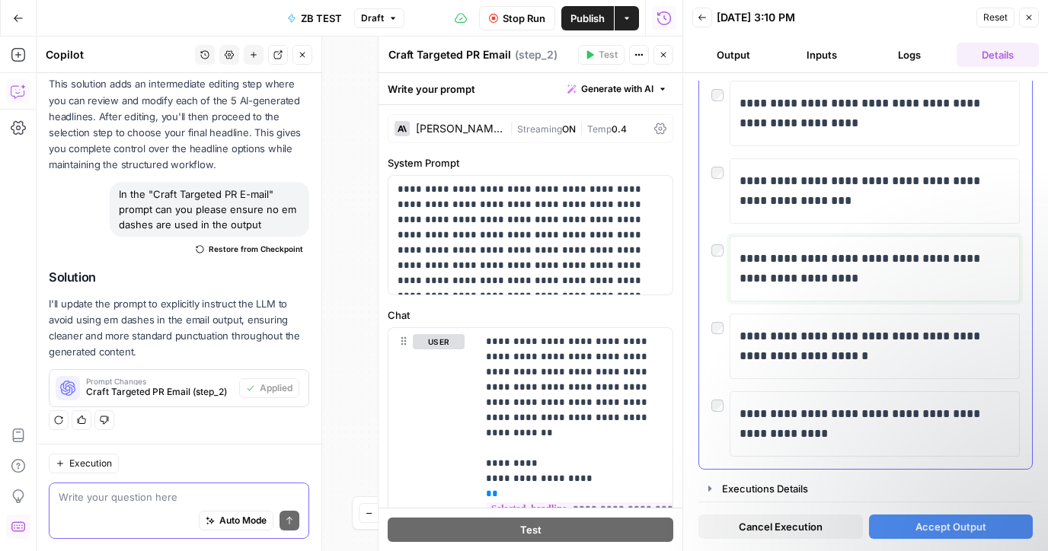
click at [854, 278] on p "**********" at bounding box center [874, 269] width 270 height 40
click at [820, 275] on p "**********" at bounding box center [874, 269] width 270 height 40
click at [832, 188] on p "**********" at bounding box center [874, 191] width 270 height 40
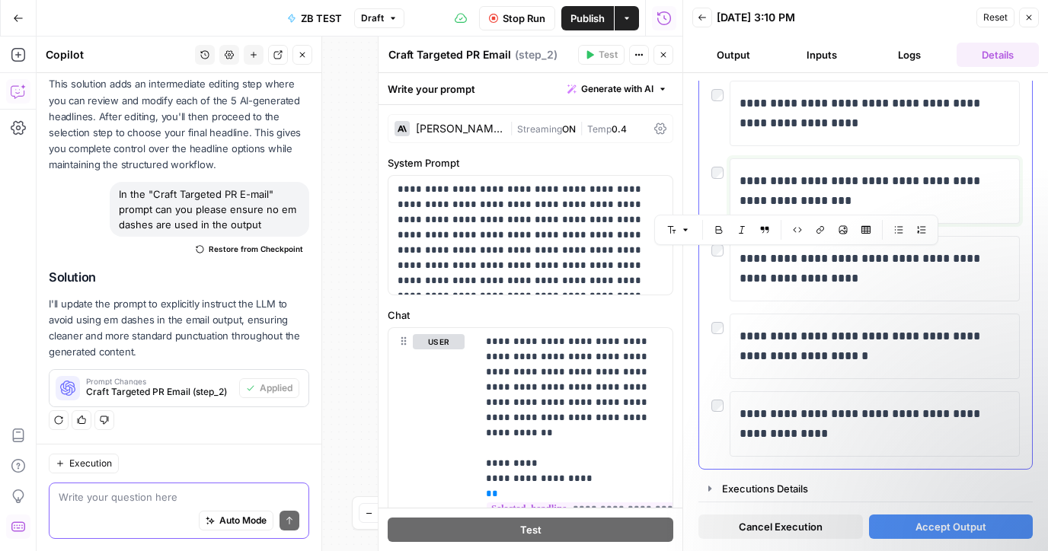
click at [832, 188] on p "**********" at bounding box center [874, 191] width 270 height 40
click at [814, 336] on p "**********" at bounding box center [874, 347] width 270 height 40
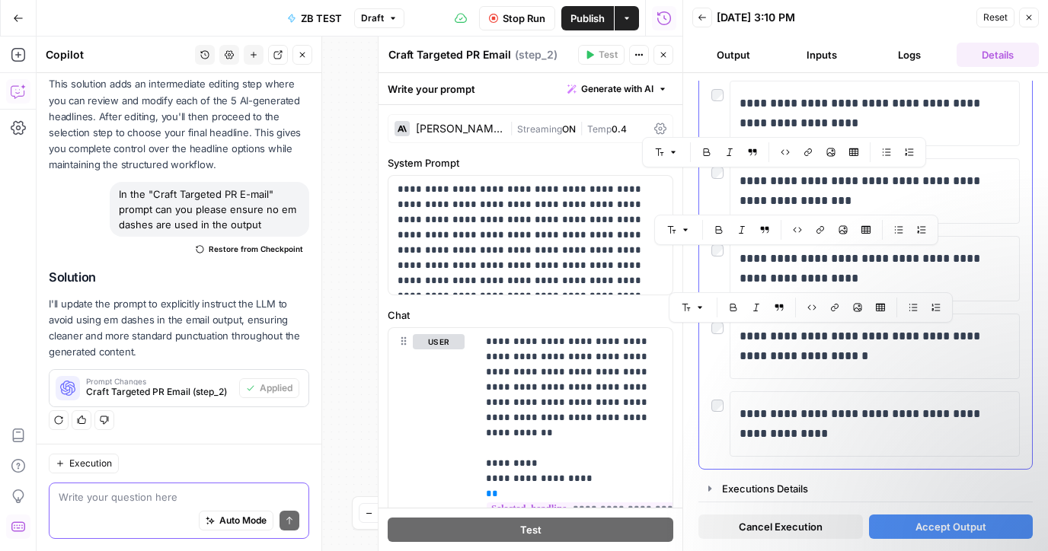
click at [828, 385] on div "**********" at bounding box center [865, 269] width 308 height 376
click at [833, 349] on p "**********" at bounding box center [874, 347] width 270 height 40
click at [839, 334] on p "**********" at bounding box center [874, 347] width 270 height 40
click at [913, 519] on button "Accept Output" at bounding box center [951, 527] width 164 height 24
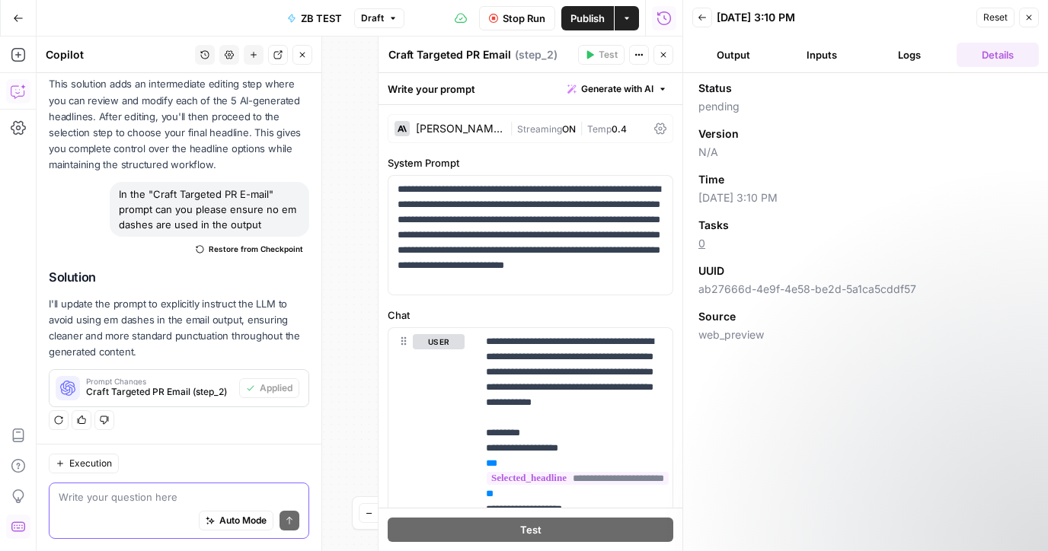
click at [741, 56] on button "Output" at bounding box center [733, 55] width 82 height 24
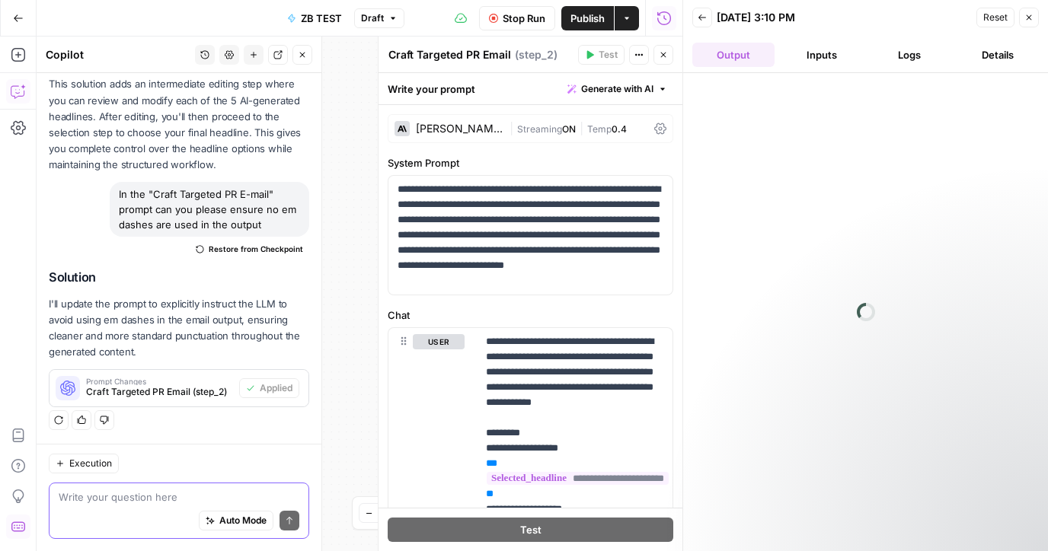
click at [1036, 21] on button "Close" at bounding box center [1029, 18] width 20 height 20
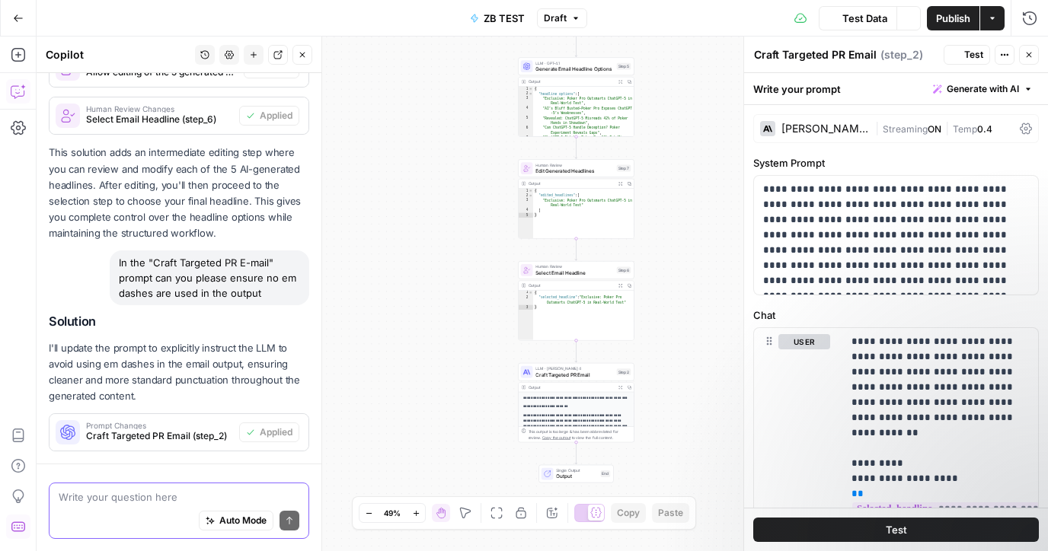
scroll to position [1207, 0]
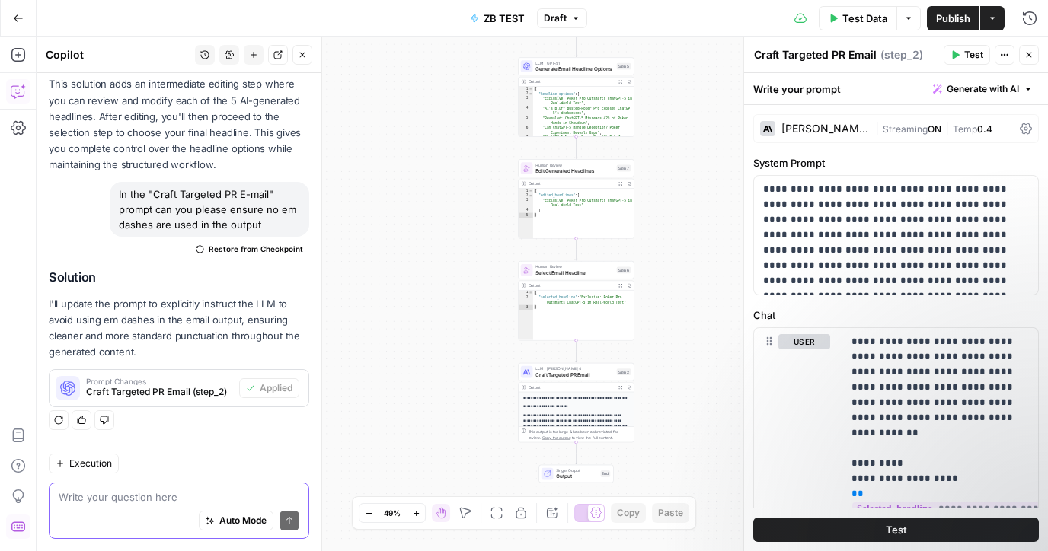
click at [584, 408] on p "**********" at bounding box center [576, 406] width 107 height 5
click at [584, 416] on p "**********" at bounding box center [576, 421] width 107 height 17
click at [621, 388] on icon "button" at bounding box center [619, 387] width 3 height 3
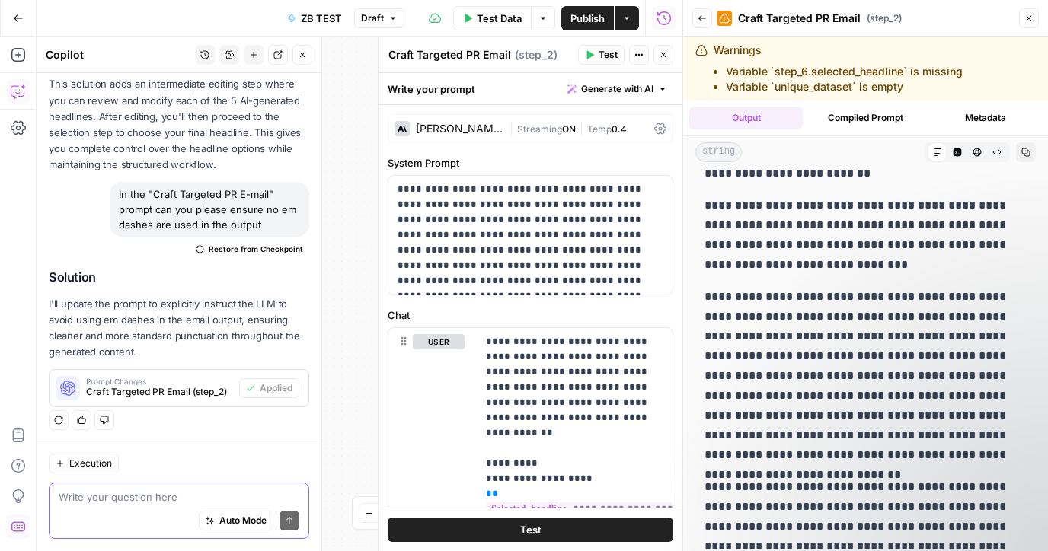
scroll to position [0, 0]
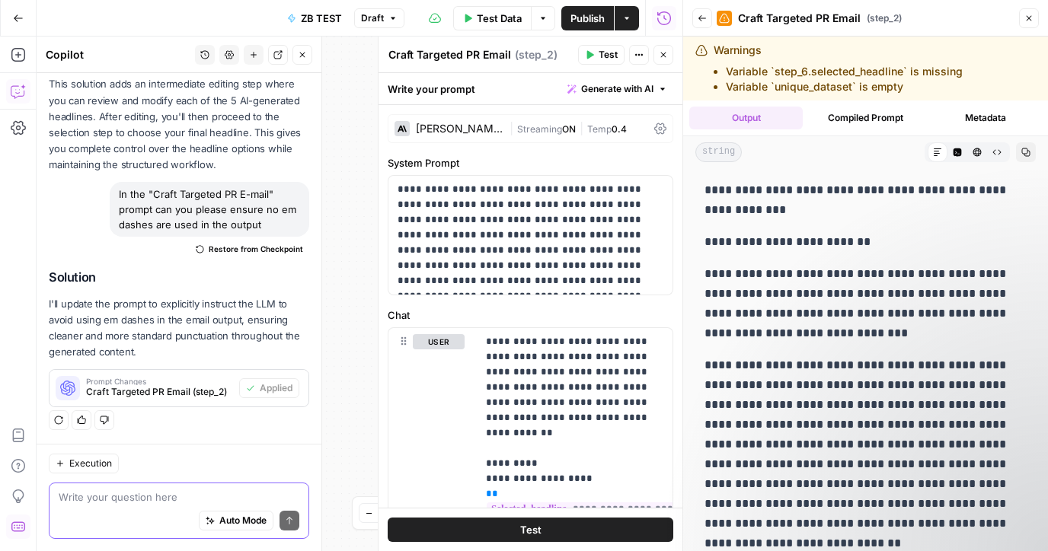
drag, startPoint x: 737, startPoint y: 313, endPoint x: 729, endPoint y: 314, distance: 8.4
click at [729, 314] on p "**********" at bounding box center [865, 303] width 322 height 79
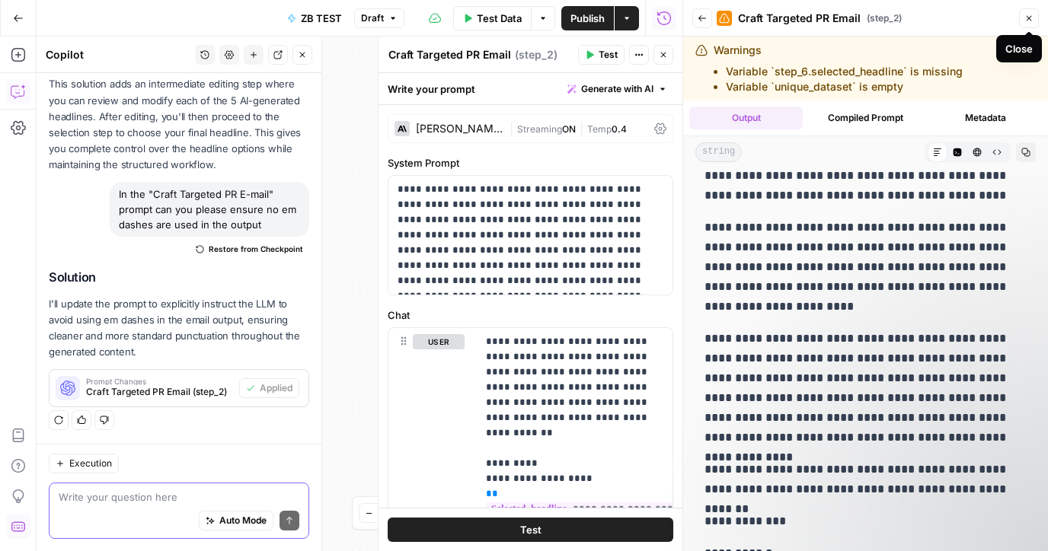
click at [1013, 42] on div "Close" at bounding box center [1018, 48] width 27 height 15
click at [1037, 20] on button "Close" at bounding box center [1029, 18] width 20 height 20
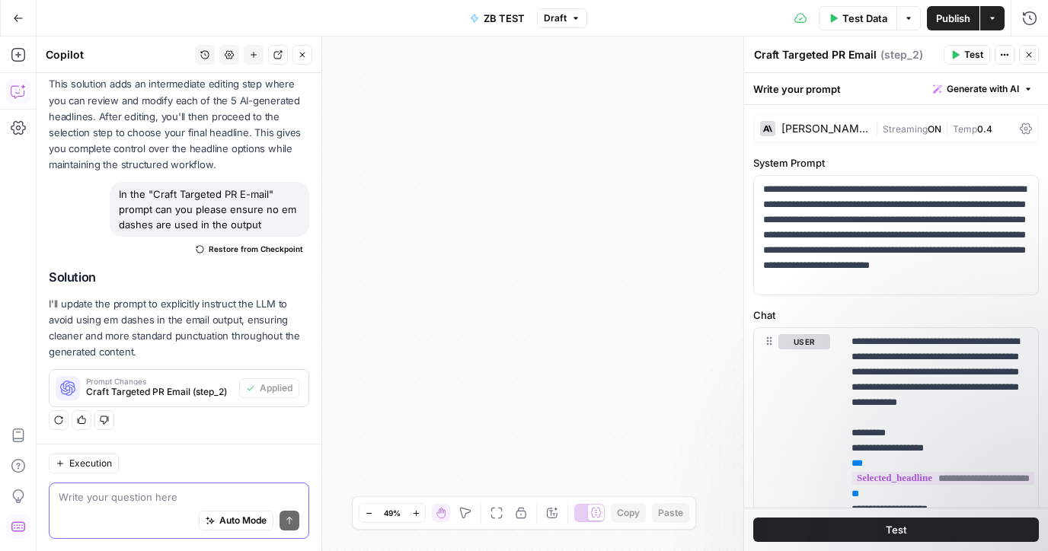
click at [14, 8] on button "Go Back" at bounding box center [18, 18] width 27 height 27
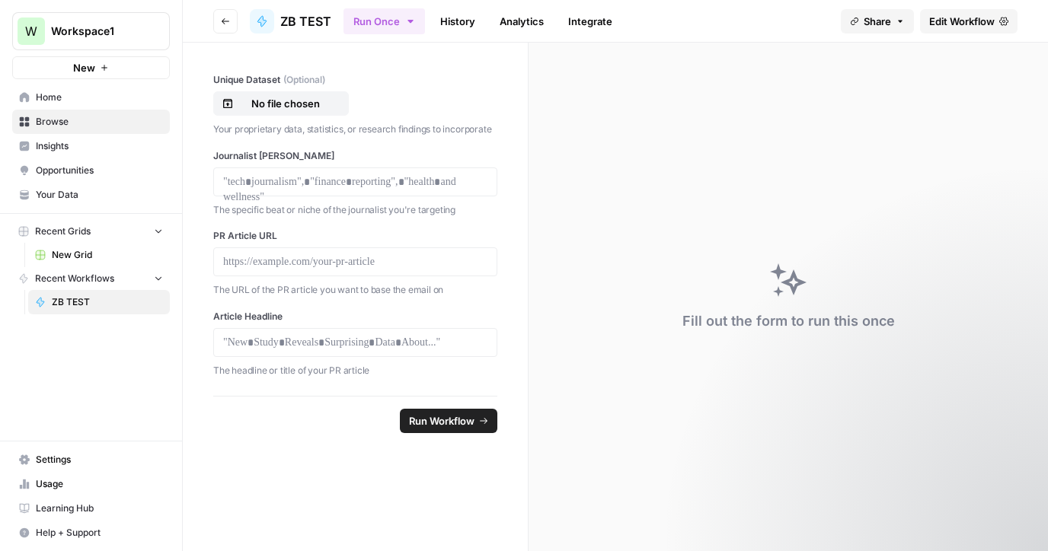
click at [104, 101] on span "Home" at bounding box center [99, 98] width 127 height 14
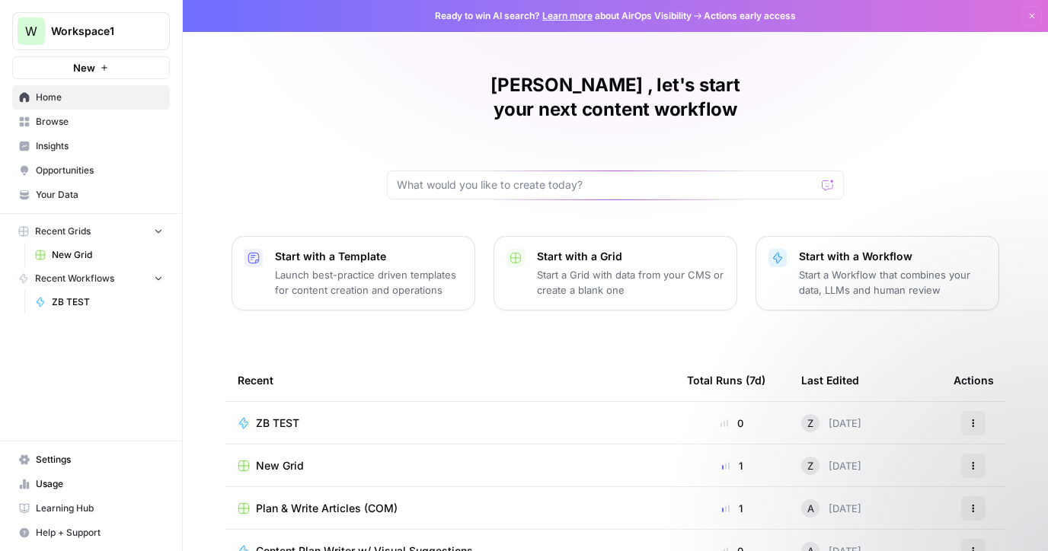
scroll to position [18, 0]
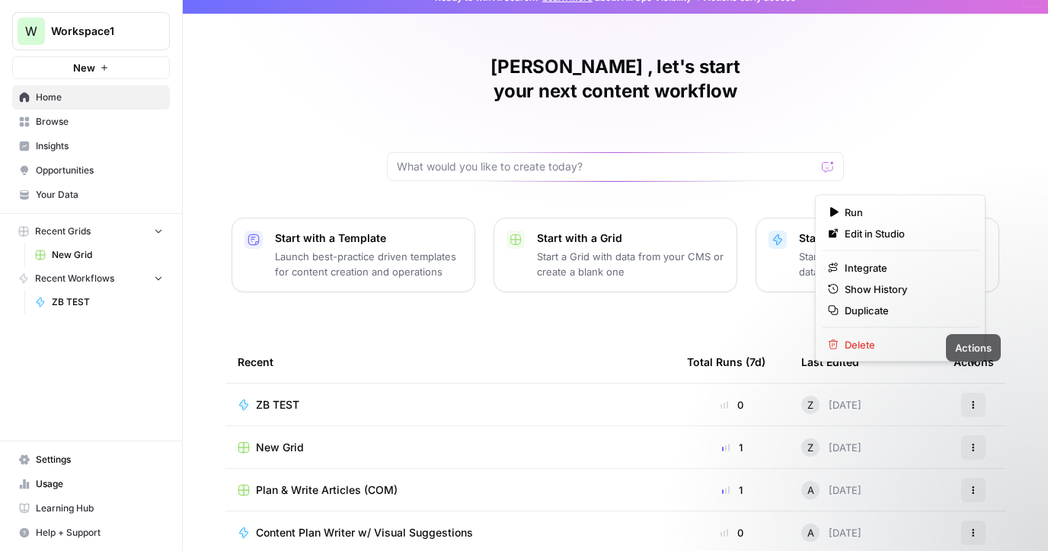
click at [970, 400] on icon "button" at bounding box center [972, 404] width 9 height 9
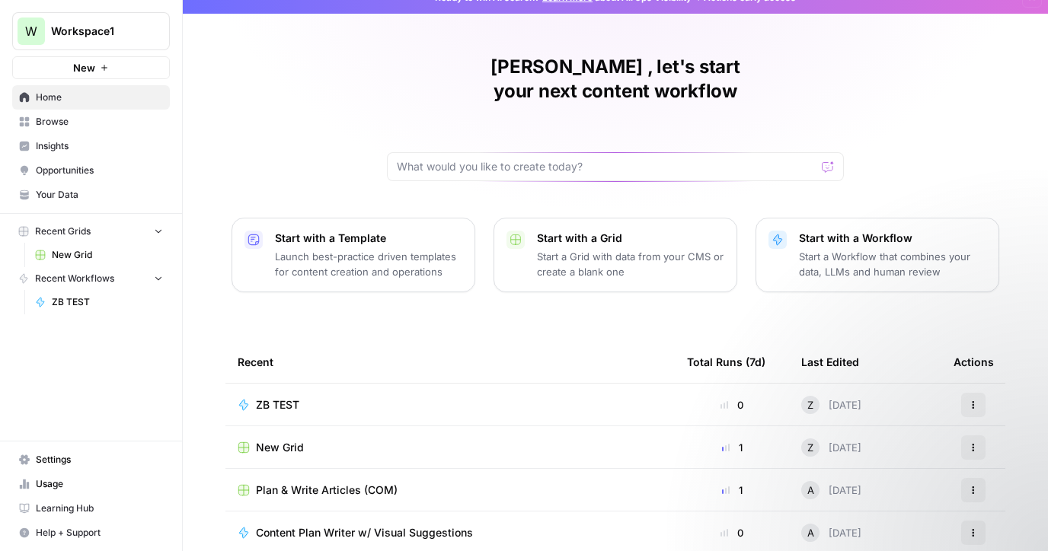
click at [509, 299] on div "[PERSON_NAME] , let's start your next content workflow Start with a Template La…" at bounding box center [615, 344] width 865 height 725
click at [301, 397] on div "ZB TEST" at bounding box center [284, 404] width 56 height 15
